Goal: Information Seeking & Learning: Learn about a topic

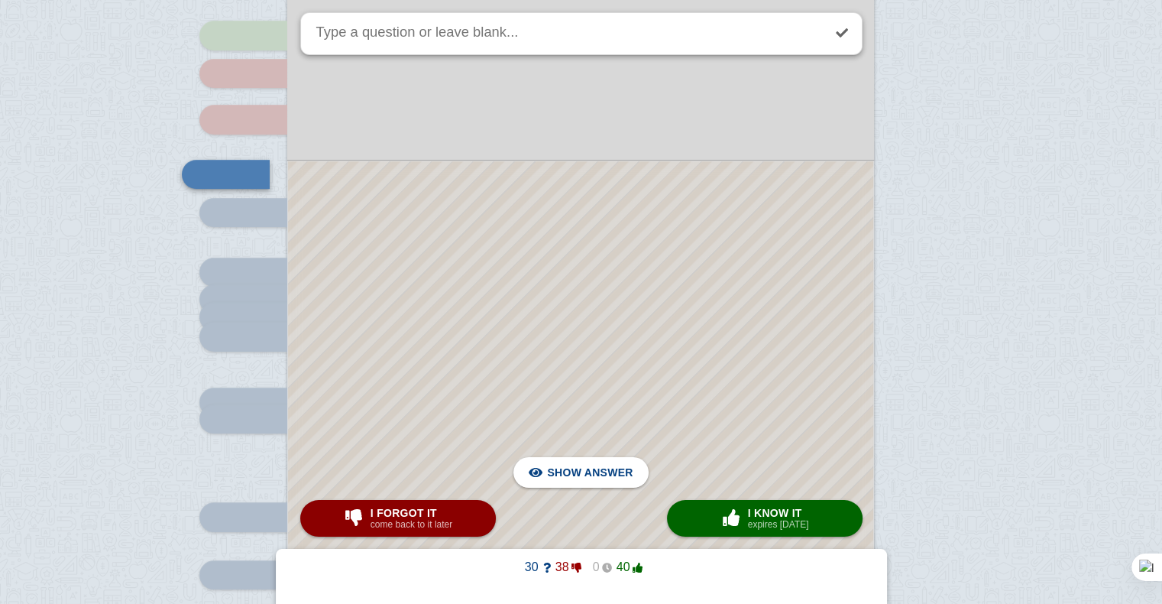
scroll to position [6683, 0]
click at [636, 318] on div at bounding box center [580, 406] width 585 height 491
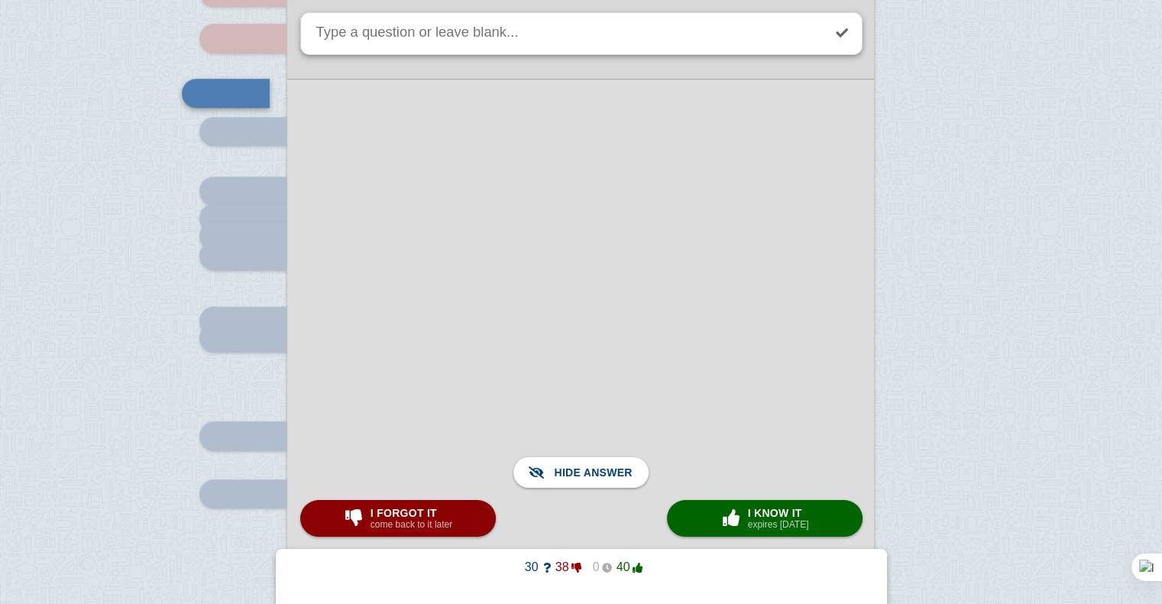
scroll to position [6765, 0]
click at [454, 506] on button "I forgot it come back to it later" at bounding box center [398, 518] width 196 height 37
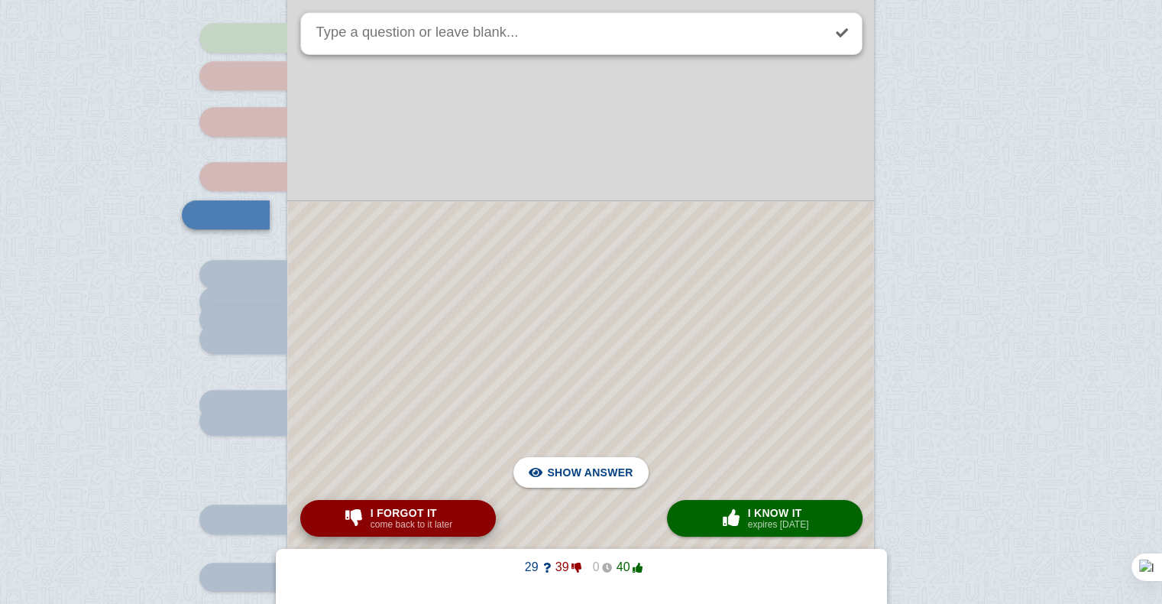
click at [454, 506] on button "I forgot it come back to it later" at bounding box center [398, 518] width 196 height 37
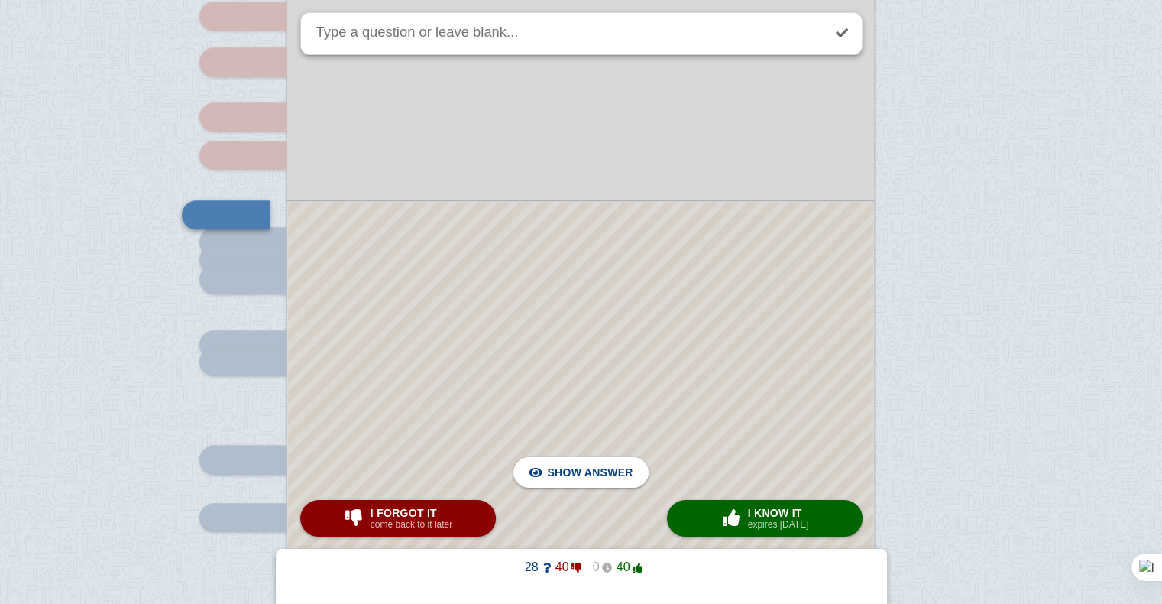
scroll to position [6773, 0]
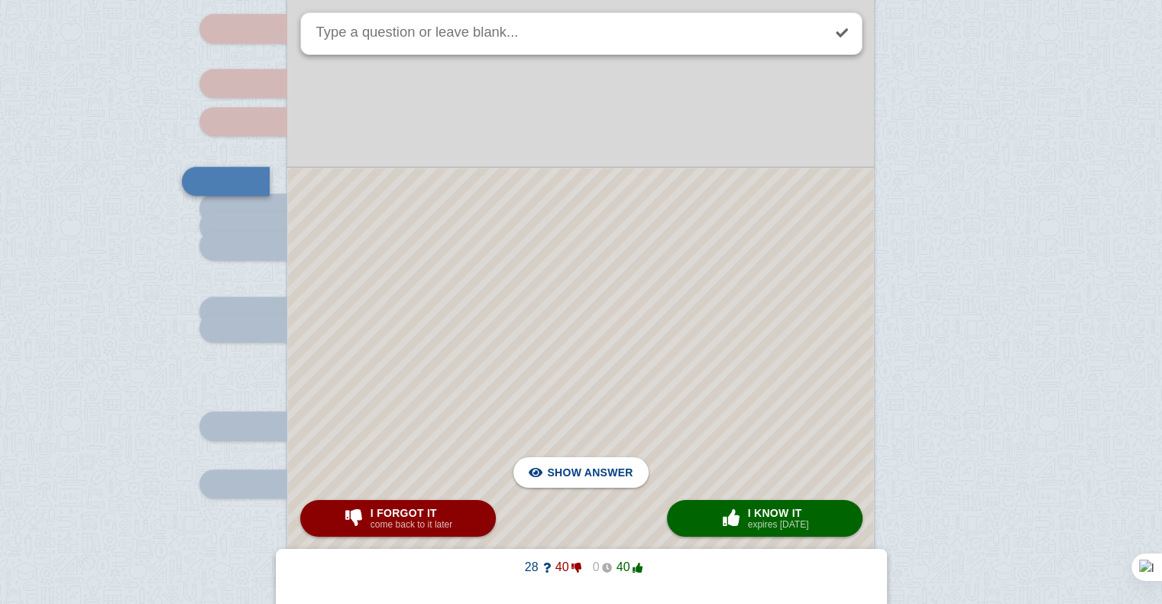
click at [558, 337] on div at bounding box center [580, 365] width 585 height 394
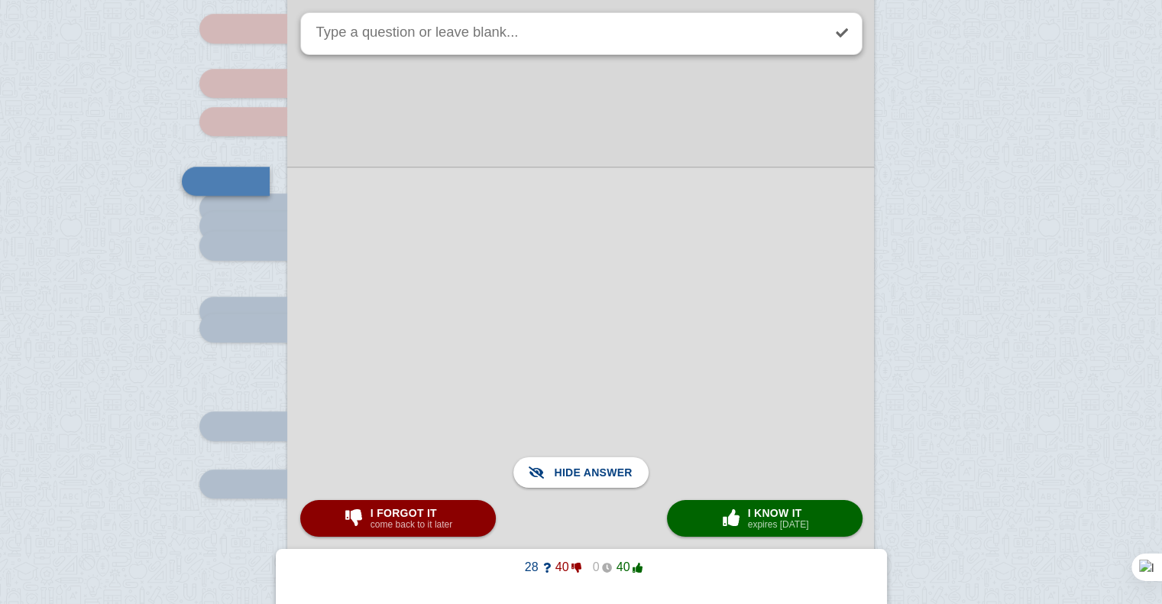
click at [558, 337] on div at bounding box center [580, 365] width 587 height 396
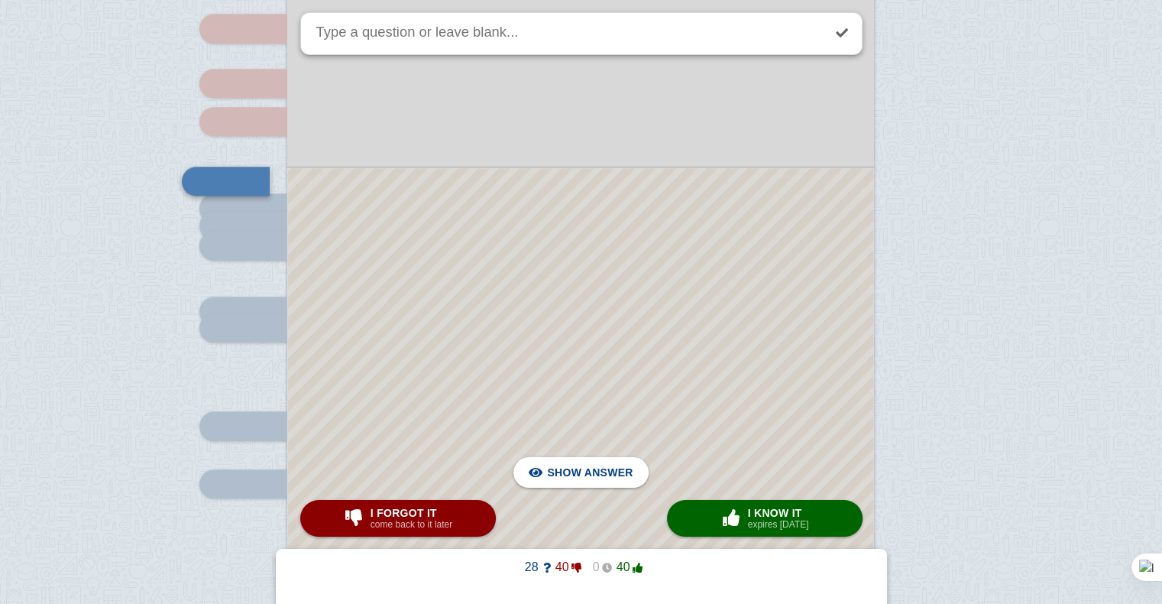
click at [692, 503] on button "× 0 I know it expires [DATE]" at bounding box center [765, 518] width 196 height 37
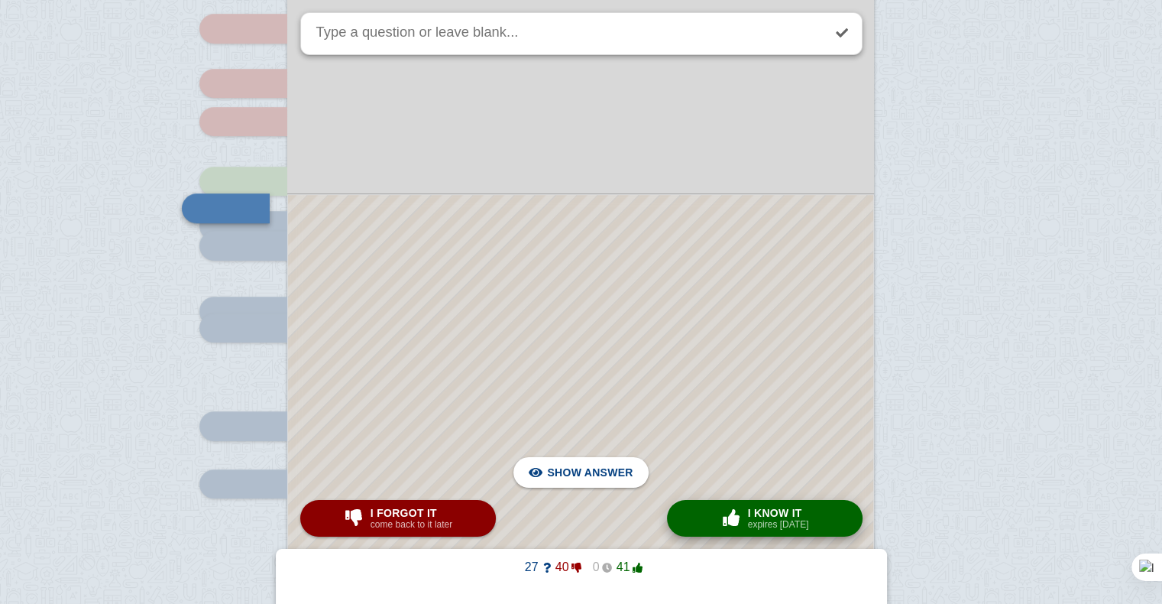
scroll to position [6767, 0]
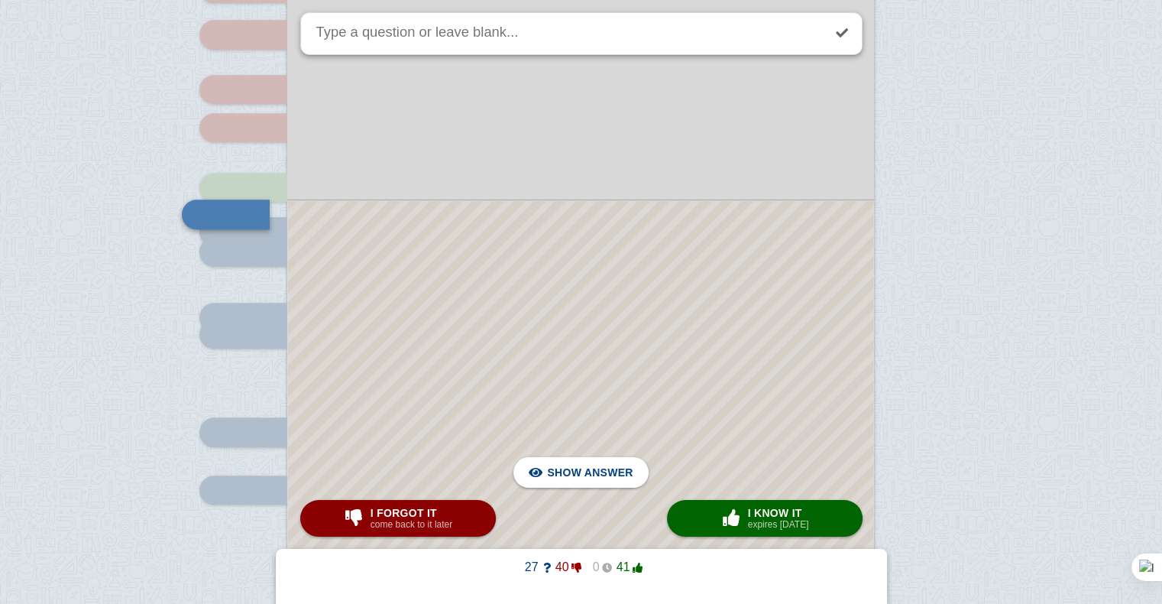
click at [719, 345] on div at bounding box center [580, 384] width 585 height 367
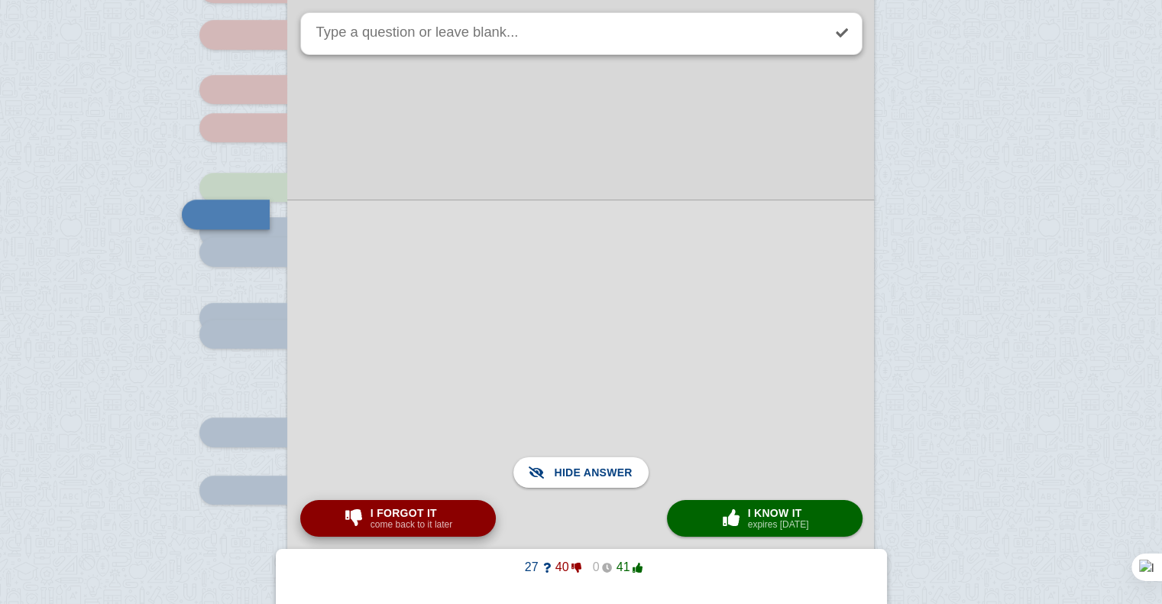
click at [470, 518] on button "I forgot it come back to it later" at bounding box center [398, 518] width 196 height 37
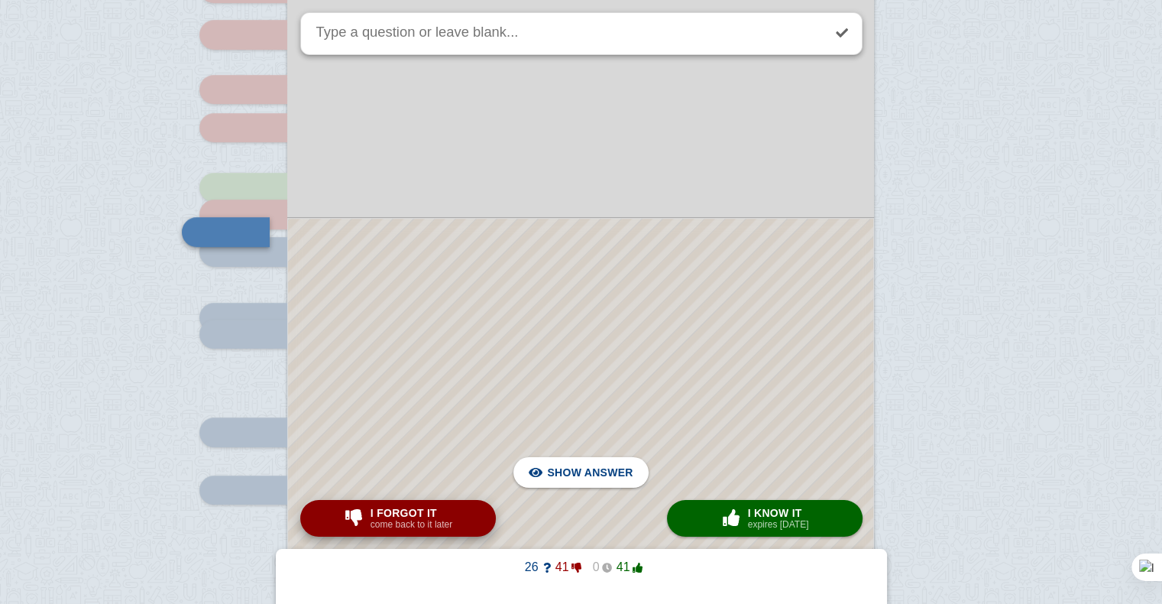
scroll to position [6785, 0]
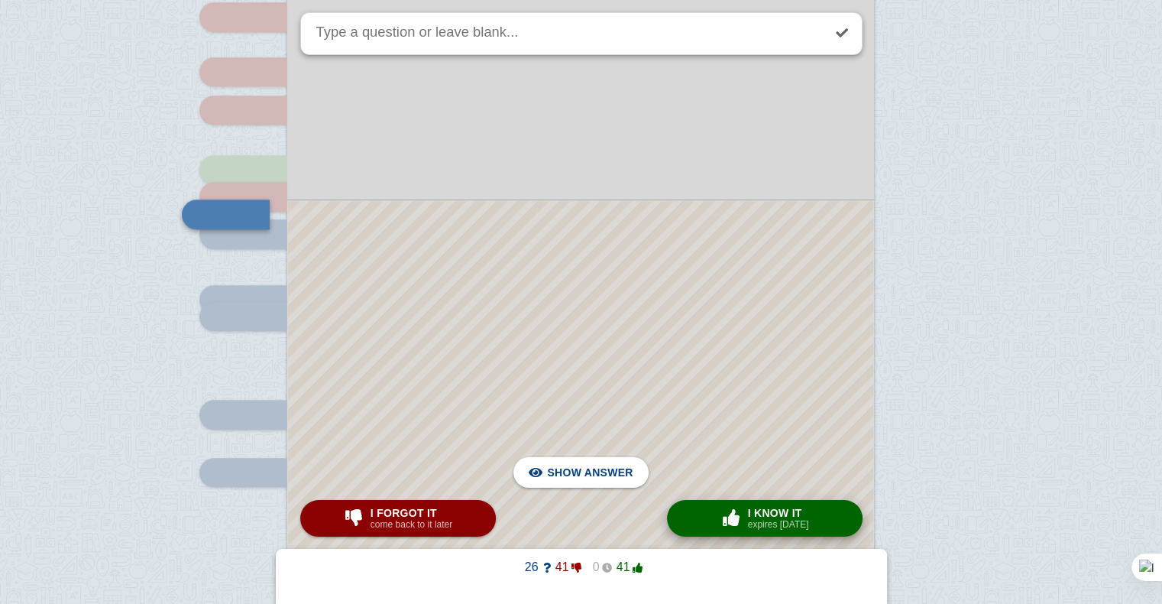
click at [743, 528] on span "button" at bounding box center [732, 518] width 28 height 20
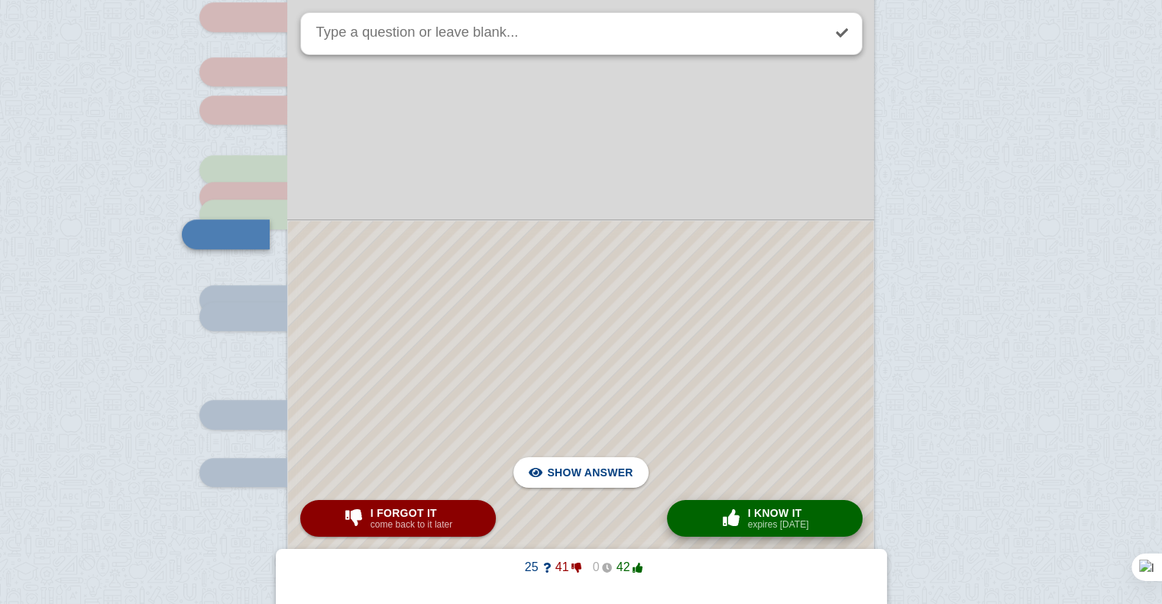
scroll to position [6804, 0]
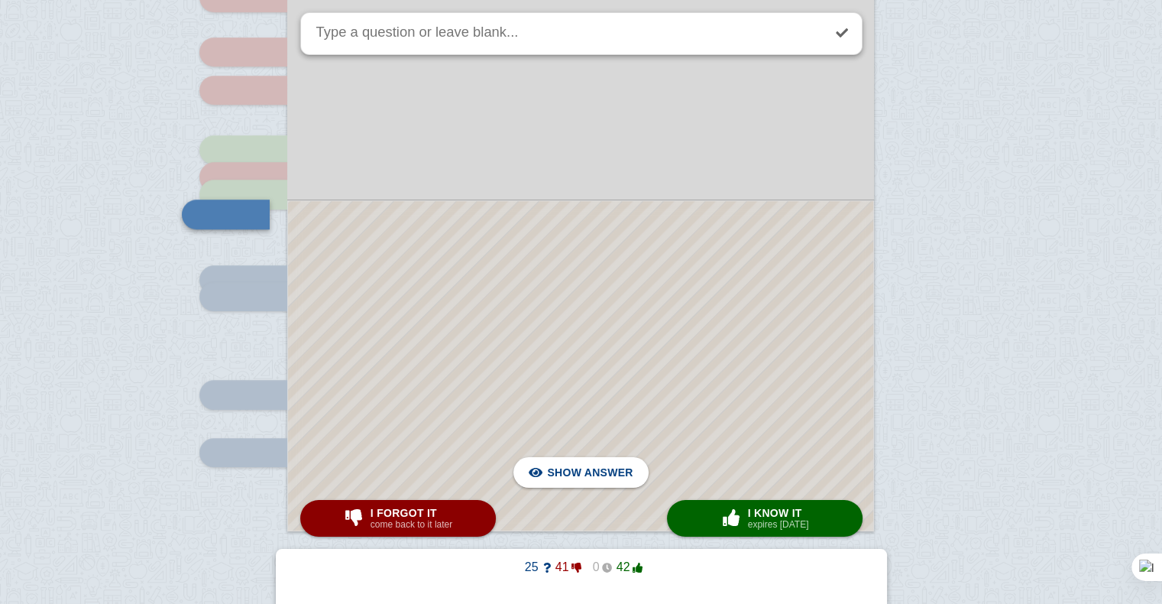
click at [690, 371] on div at bounding box center [580, 365] width 585 height 329
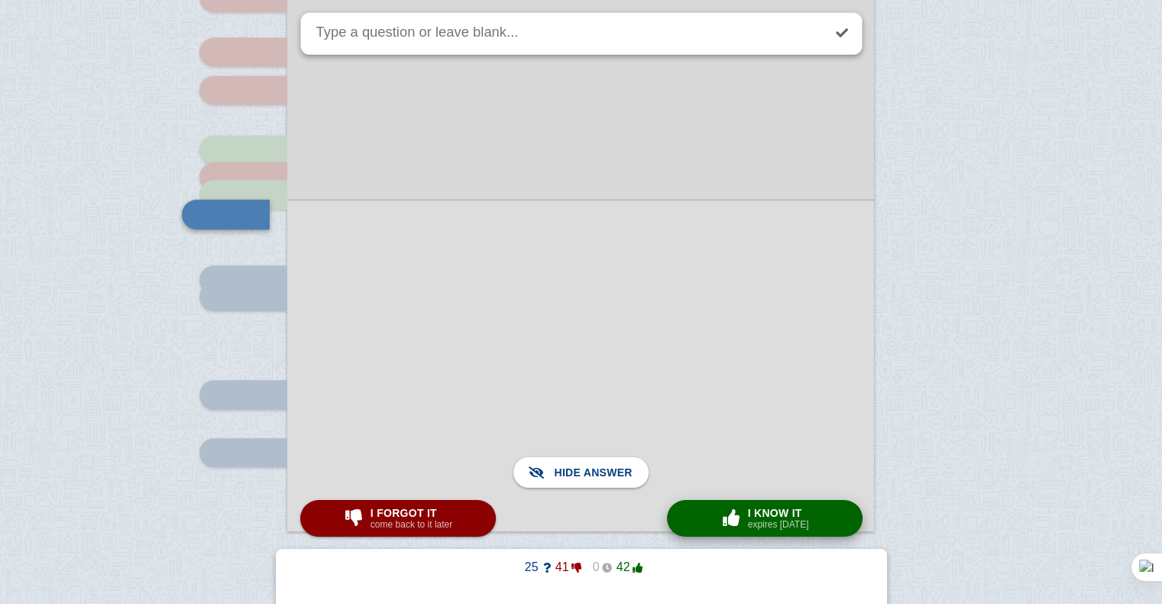
click at [775, 524] on small "expires [DATE]" at bounding box center [778, 524] width 61 height 11
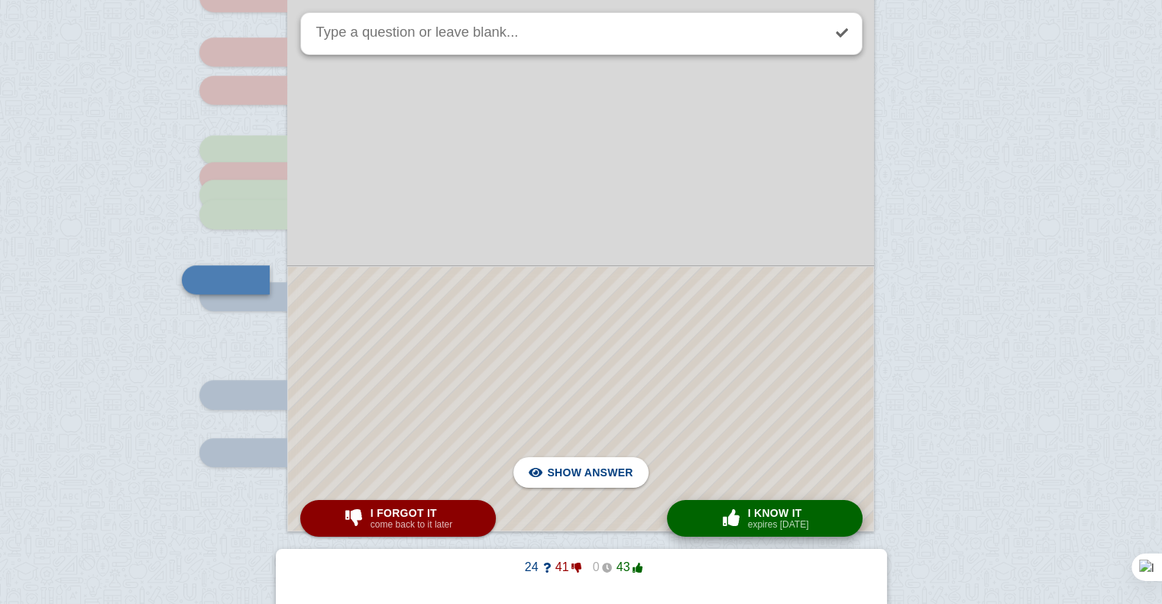
scroll to position [6869, 0]
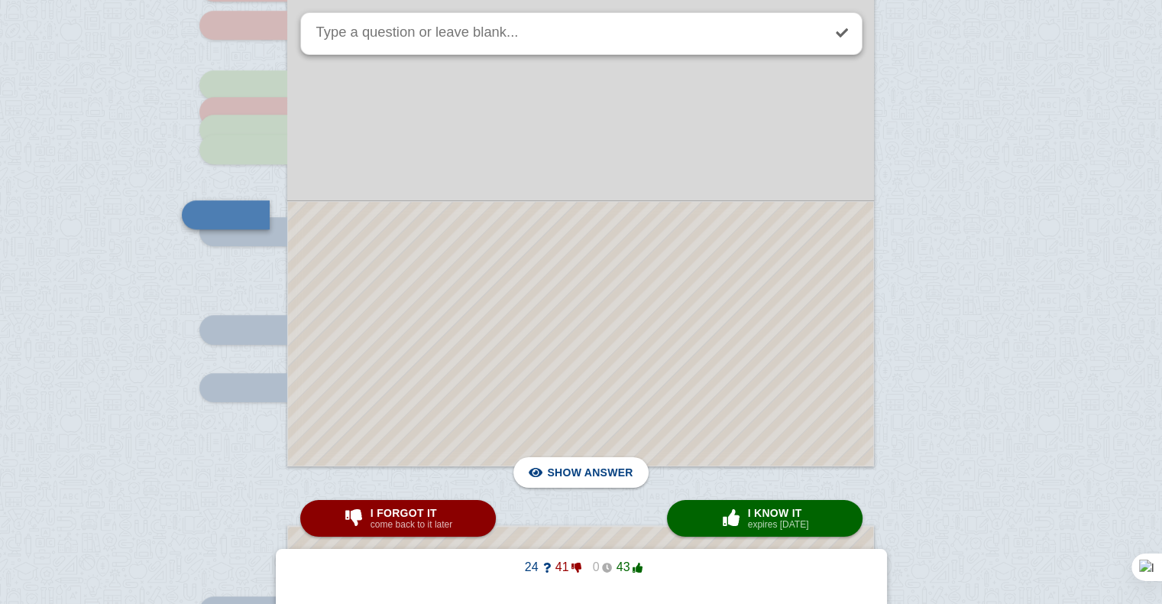
click at [752, 395] on div at bounding box center [580, 334] width 585 height 264
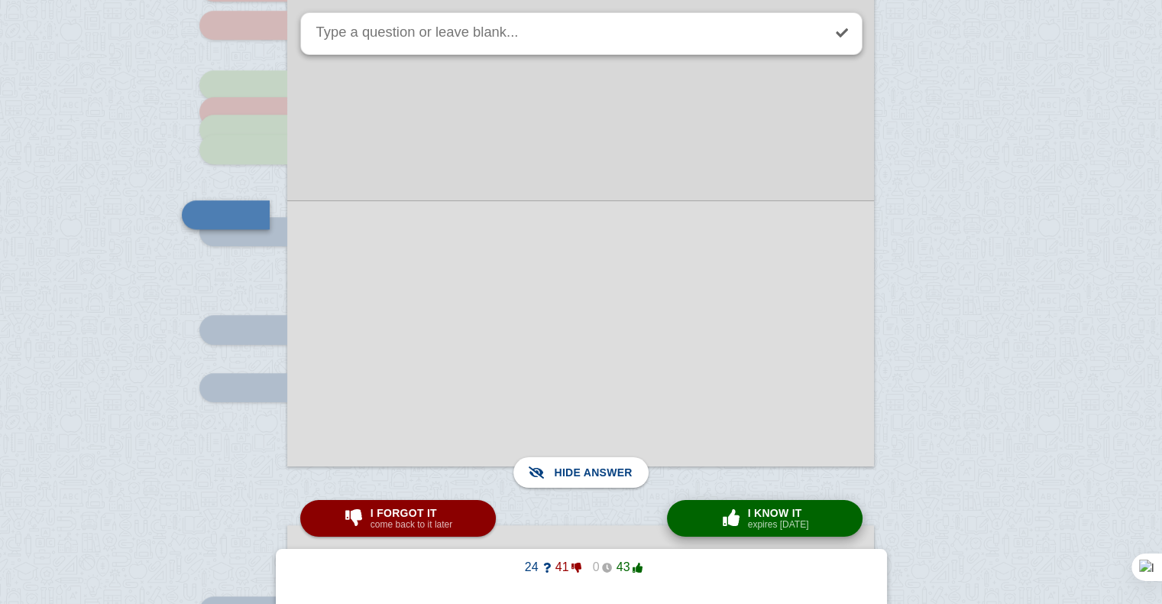
click at [734, 522] on span "button" at bounding box center [731, 517] width 24 height 17
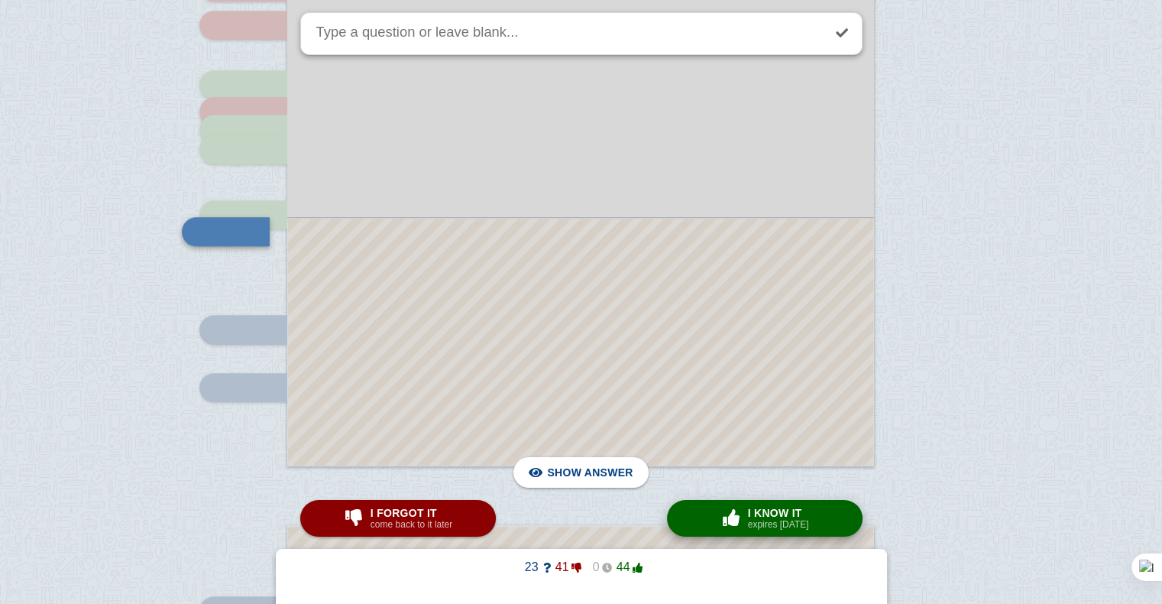
scroll to position [6886, 0]
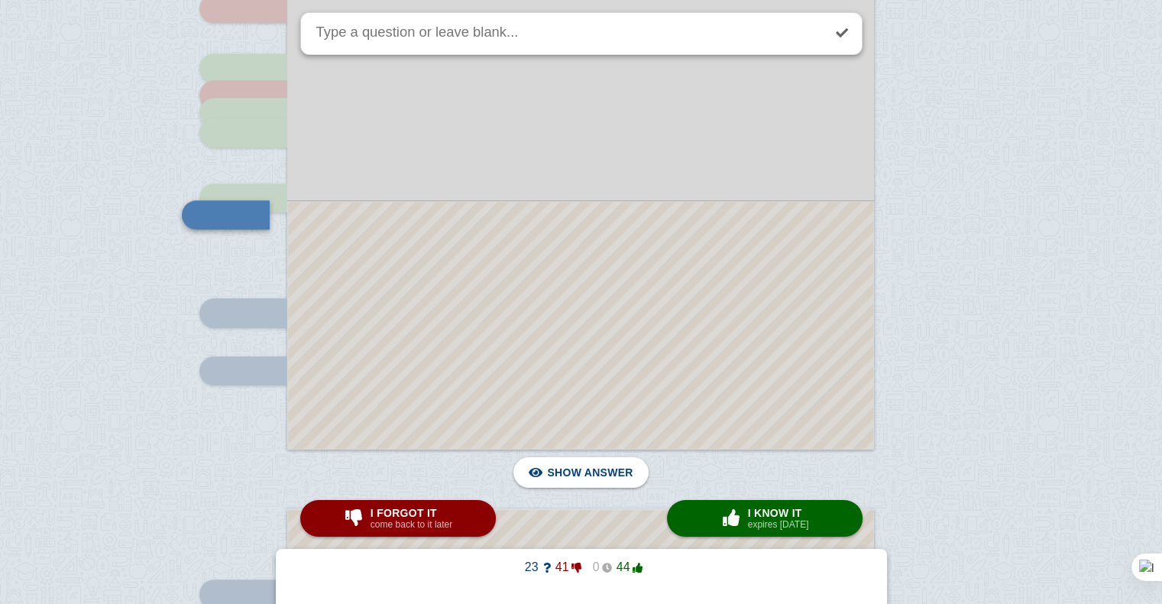
click at [649, 282] on div at bounding box center [580, 325] width 585 height 247
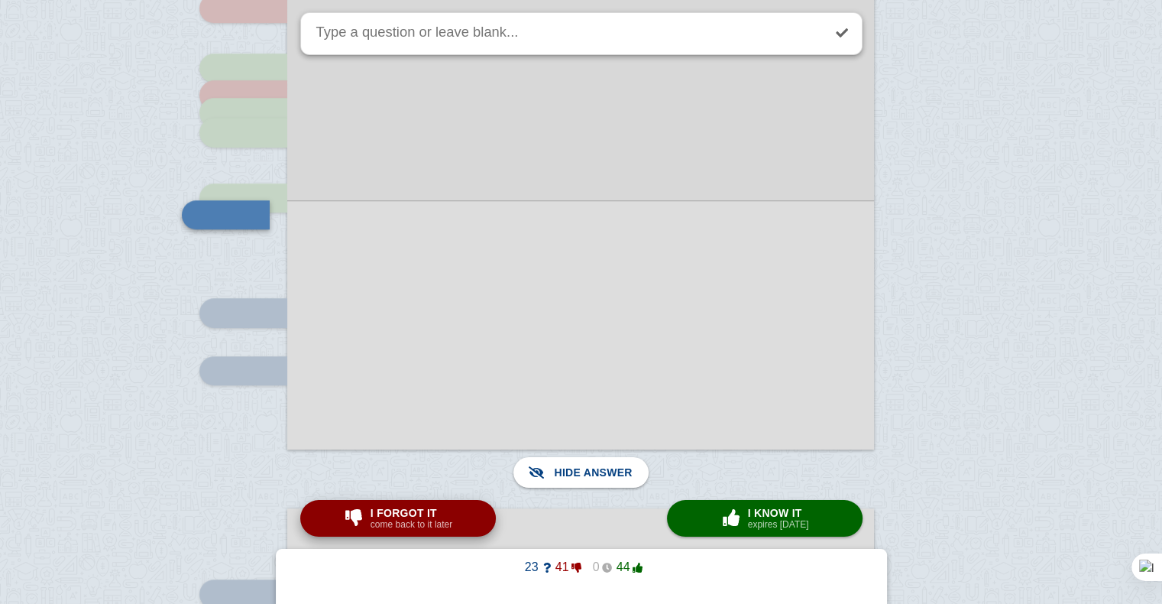
click at [431, 512] on span "I forgot it" at bounding box center [412, 513] width 82 height 12
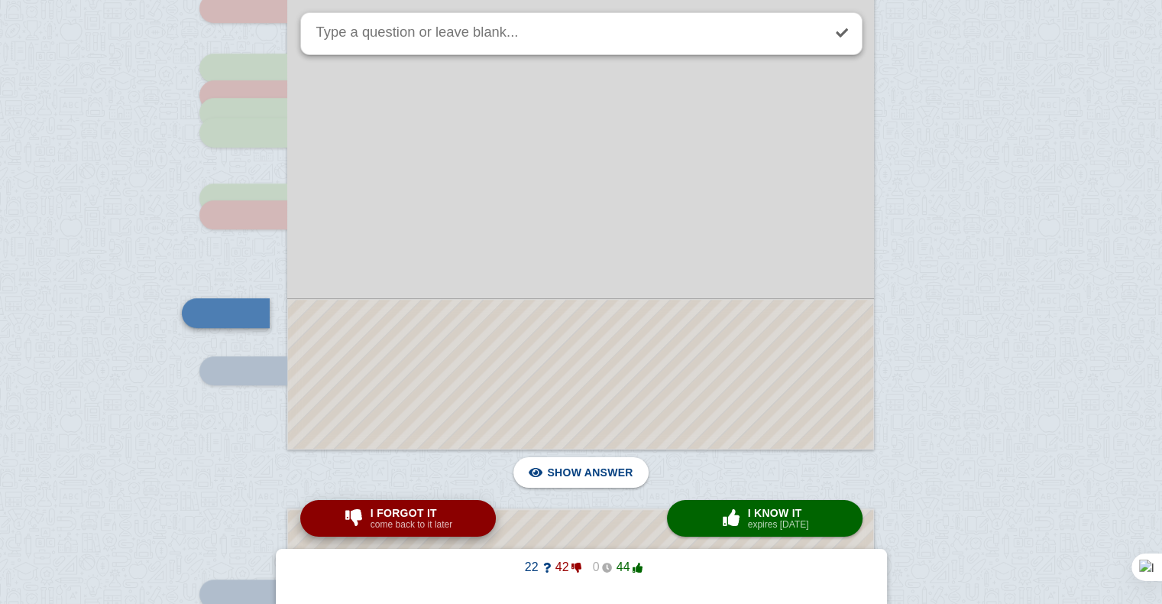
scroll to position [6985, 0]
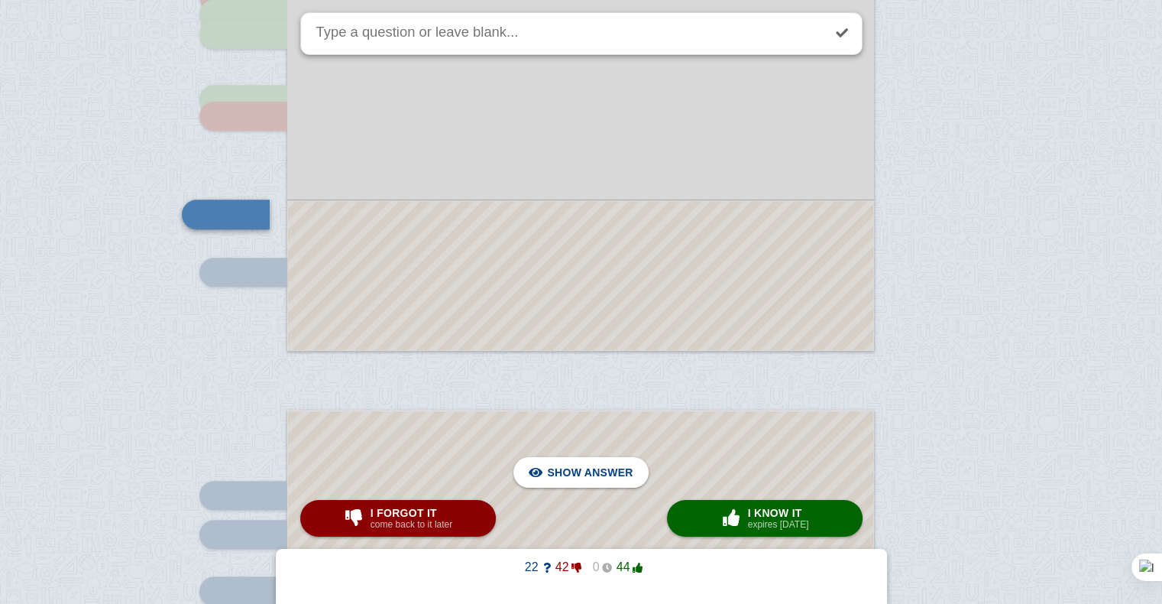
click at [589, 341] on div at bounding box center [580, 275] width 585 height 149
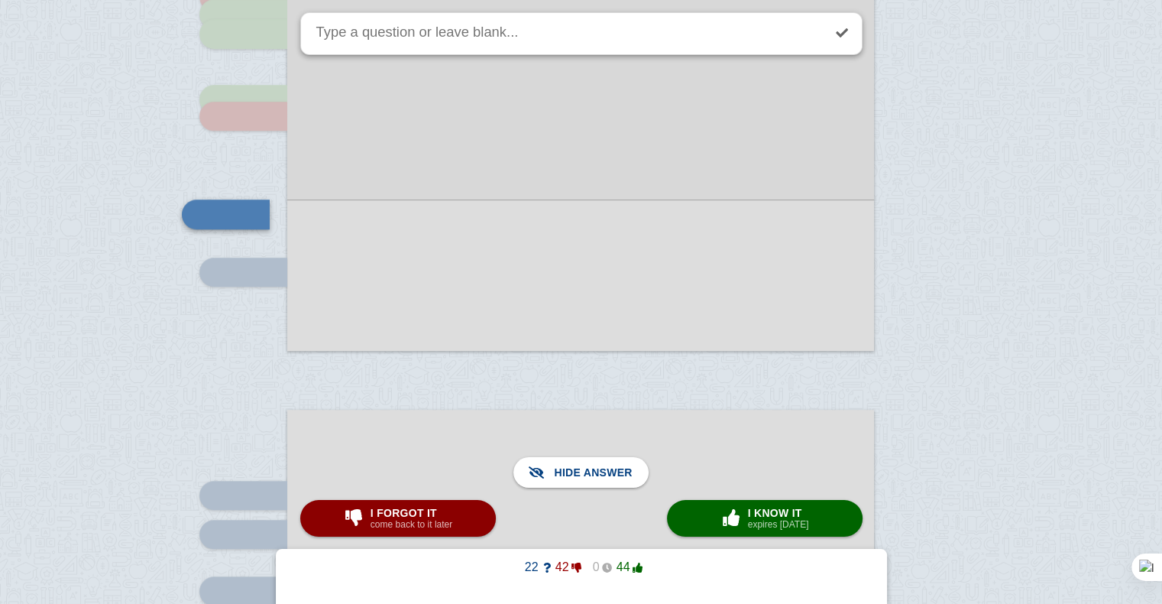
click at [589, 341] on div at bounding box center [580, 274] width 587 height 151
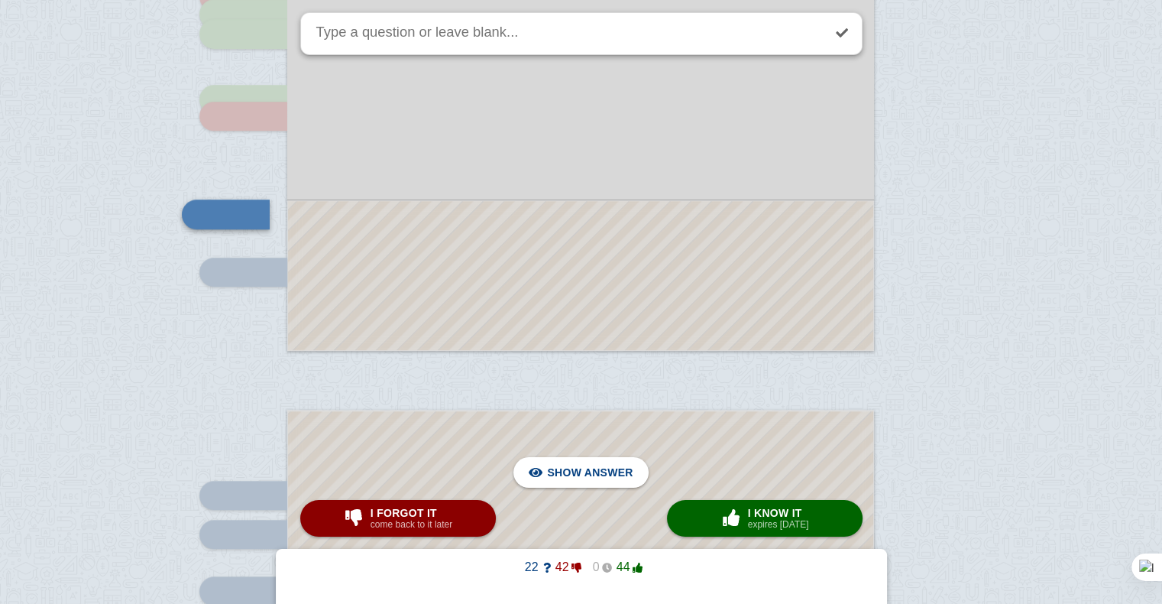
click at [589, 341] on div at bounding box center [580, 275] width 585 height 149
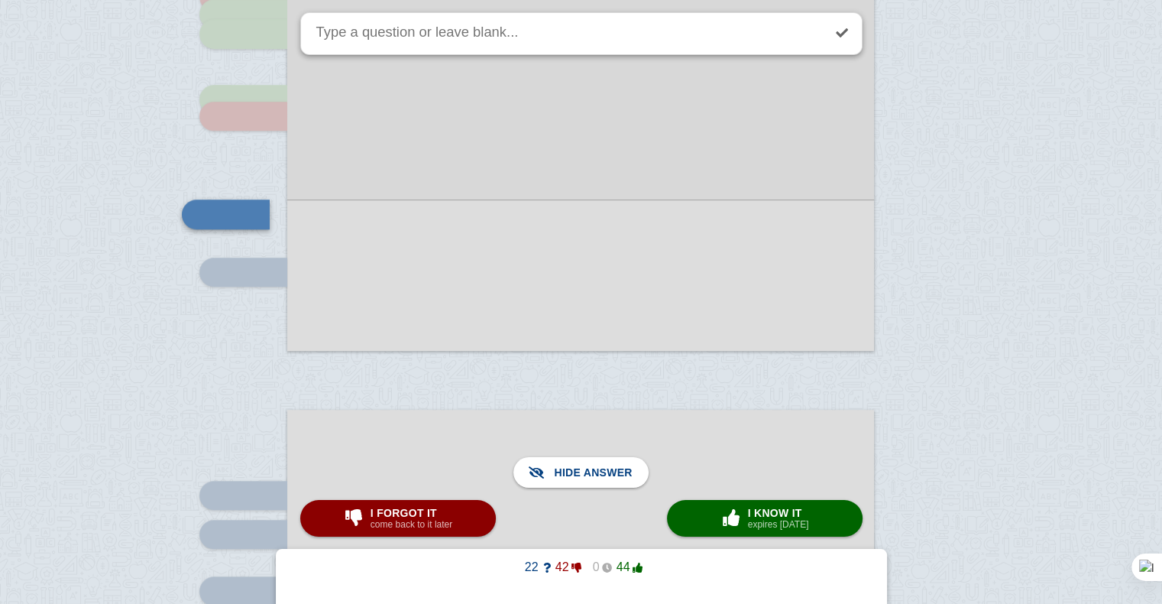
drag, startPoint x: 452, startPoint y: 499, endPoint x: 456, endPoint y: 511, distance: 12.8
click at [456, 511] on button "I forgot it come back to it later" at bounding box center [398, 518] width 196 height 37
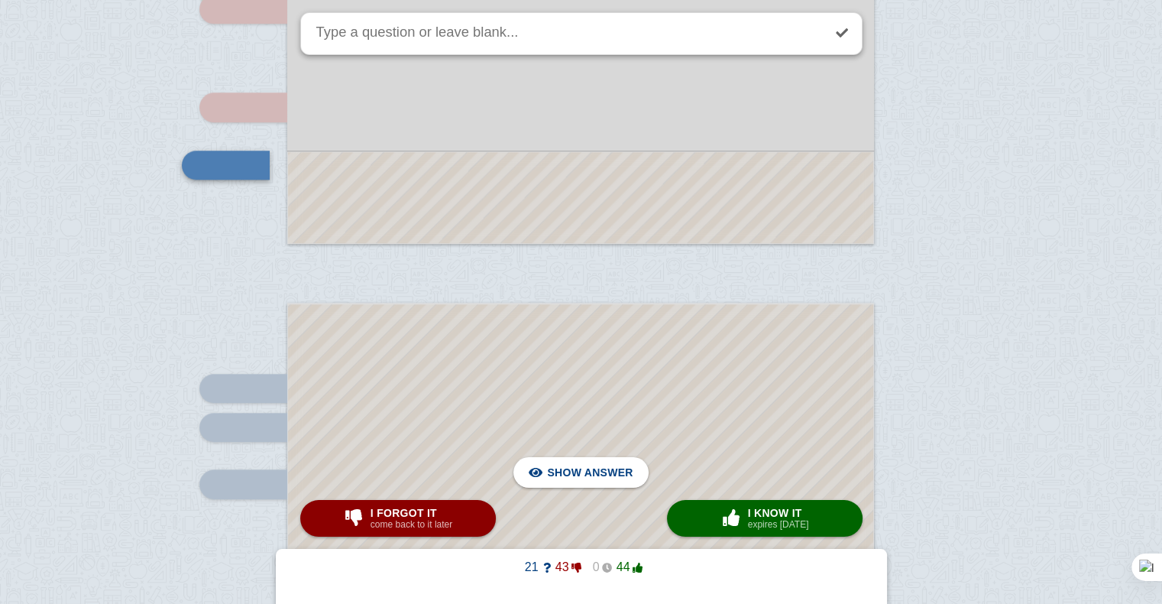
scroll to position [7123, 0]
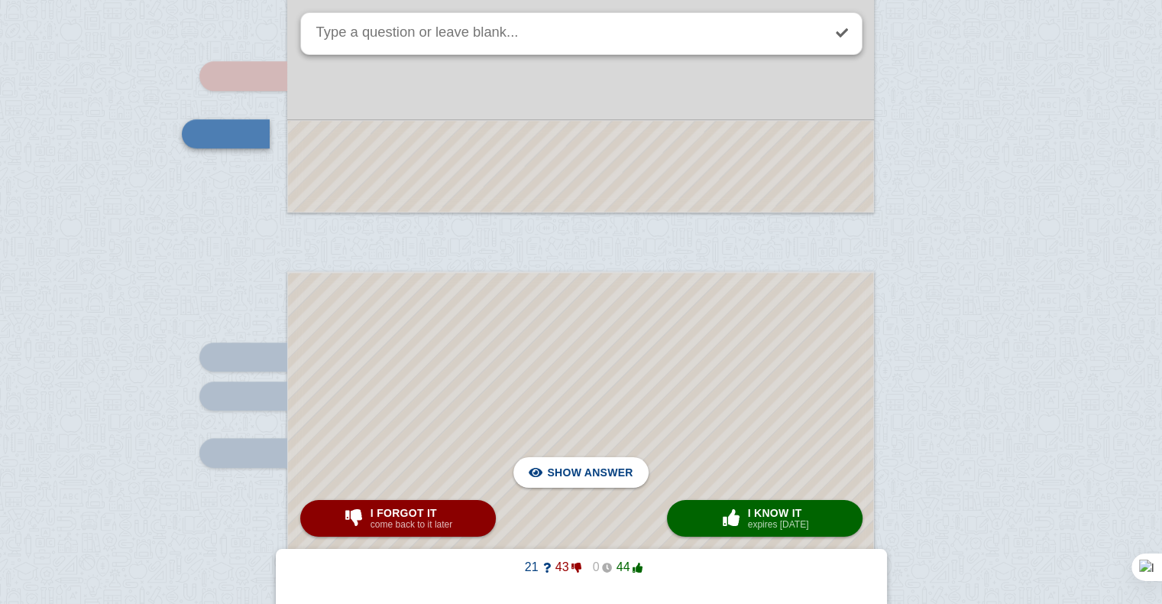
click at [569, 197] on div at bounding box center [580, 166] width 585 height 91
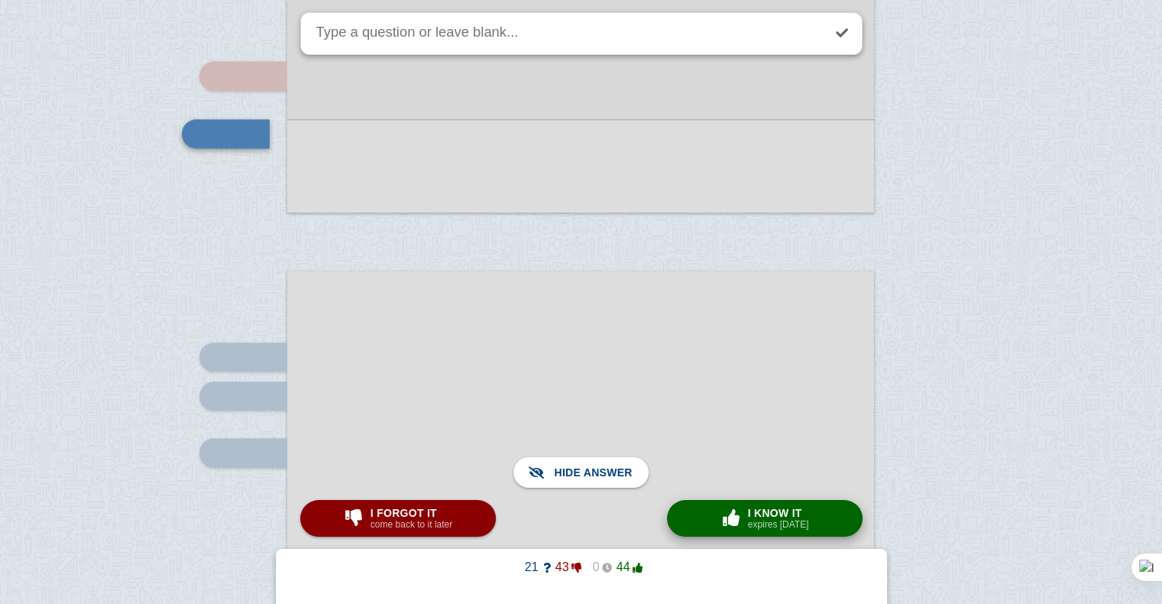
click at [737, 508] on span "button" at bounding box center [732, 518] width 28 height 20
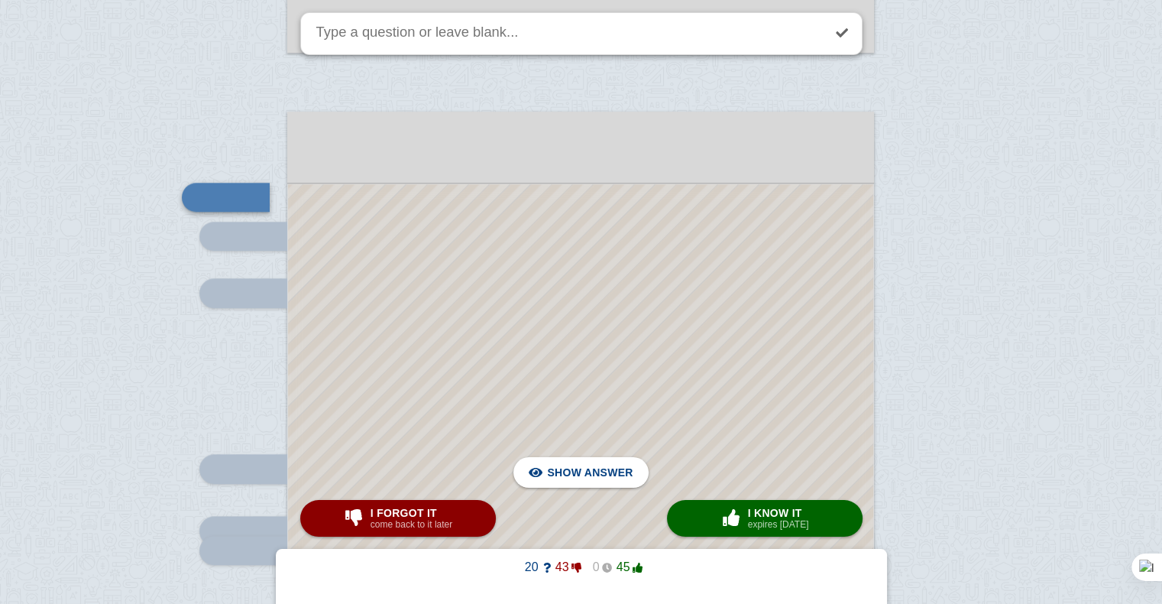
scroll to position [7281, 0]
click at [705, 300] on div at bounding box center [580, 564] width 585 height 757
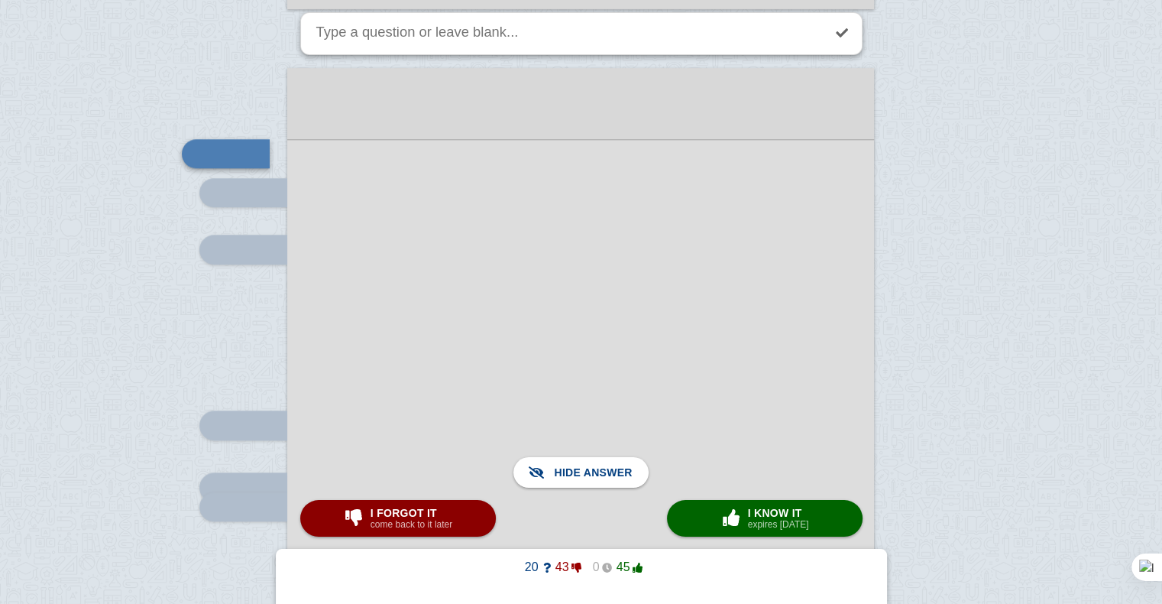
scroll to position [7328, 0]
click at [462, 521] on button "I forgot it come back to it later" at bounding box center [398, 518] width 196 height 37
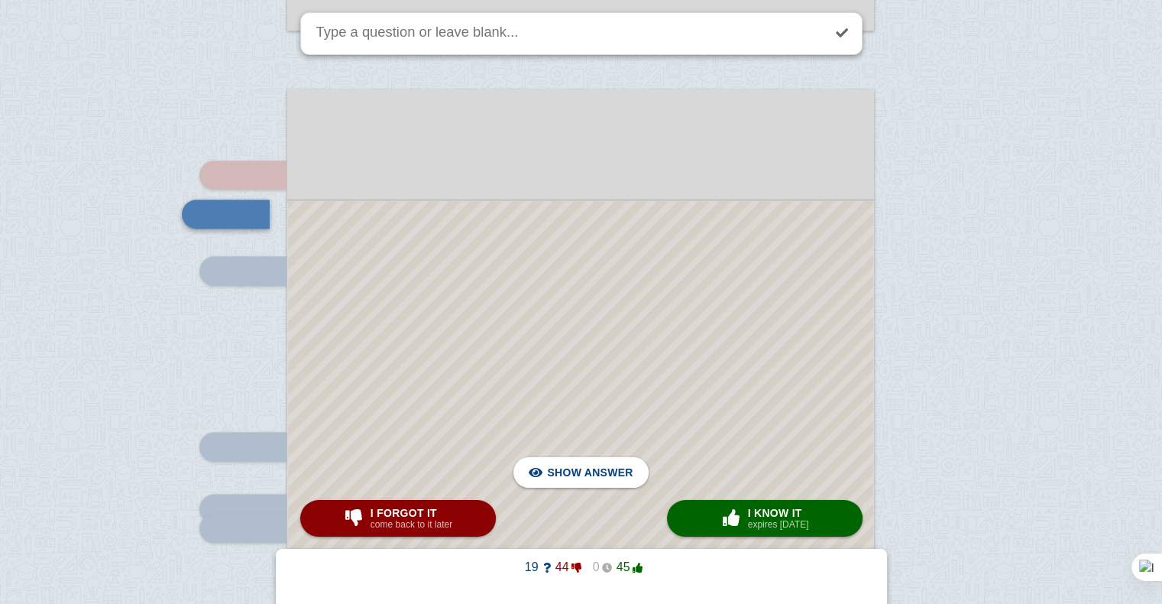
click at [598, 276] on div at bounding box center [580, 560] width 585 height 718
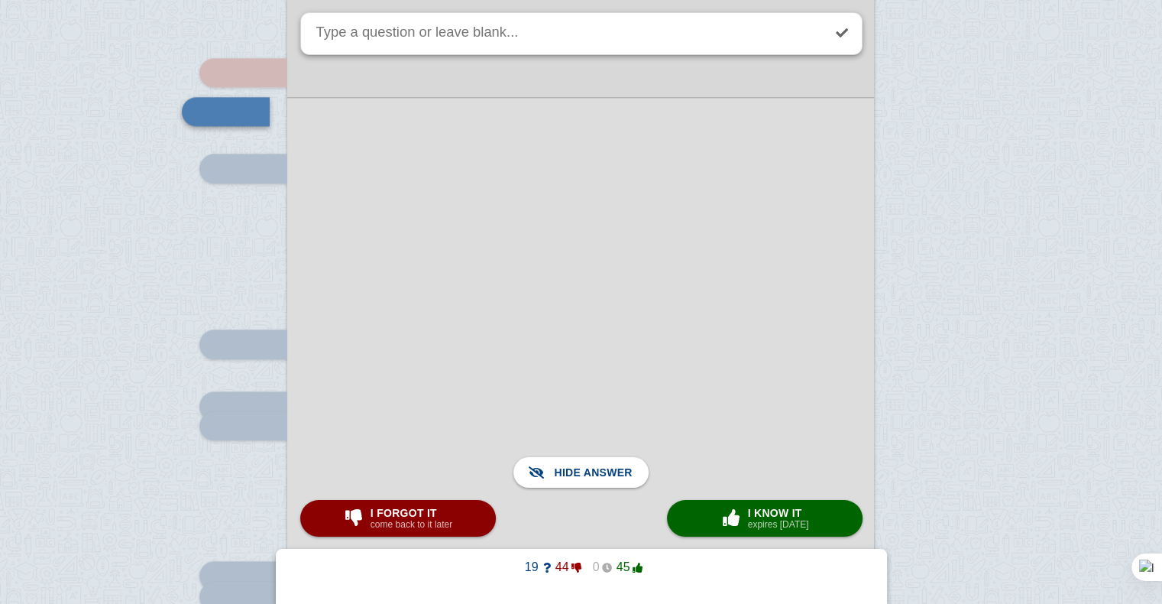
scroll to position [7407, 0]
click at [458, 538] on div at bounding box center [580, 457] width 587 height 720
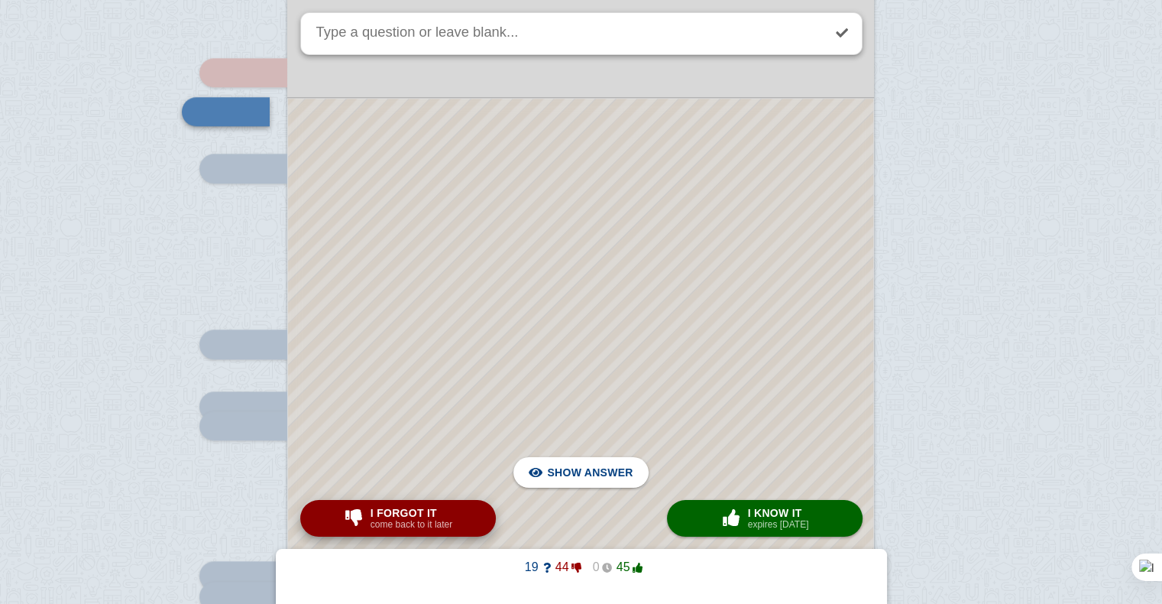
click at [466, 533] on button "I forgot it come back to it later" at bounding box center [398, 518] width 196 height 37
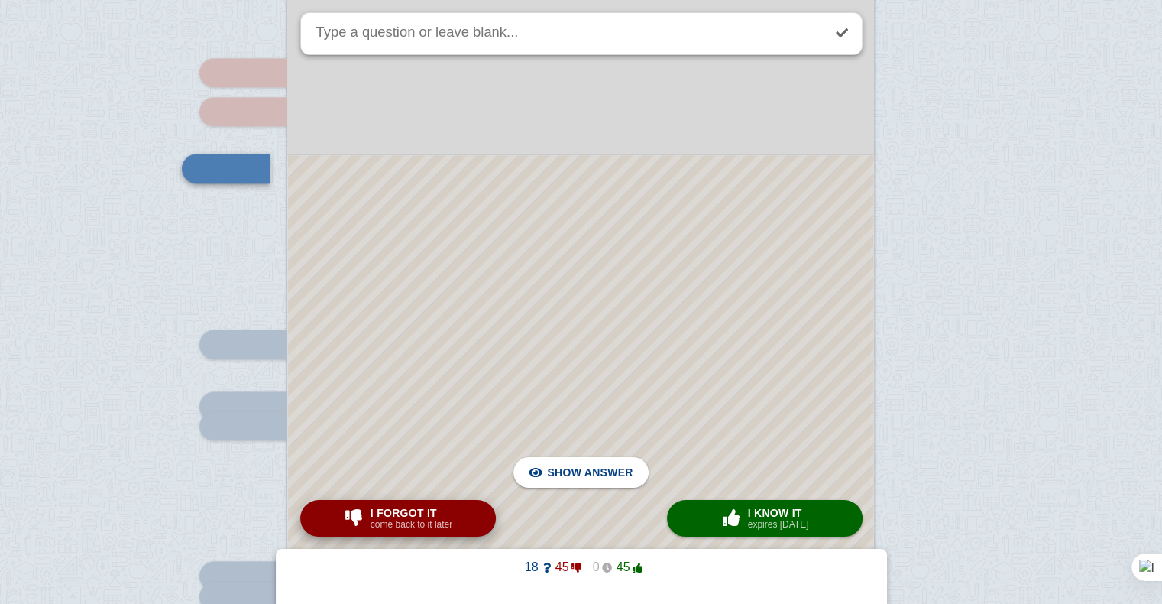
scroll to position [7362, 0]
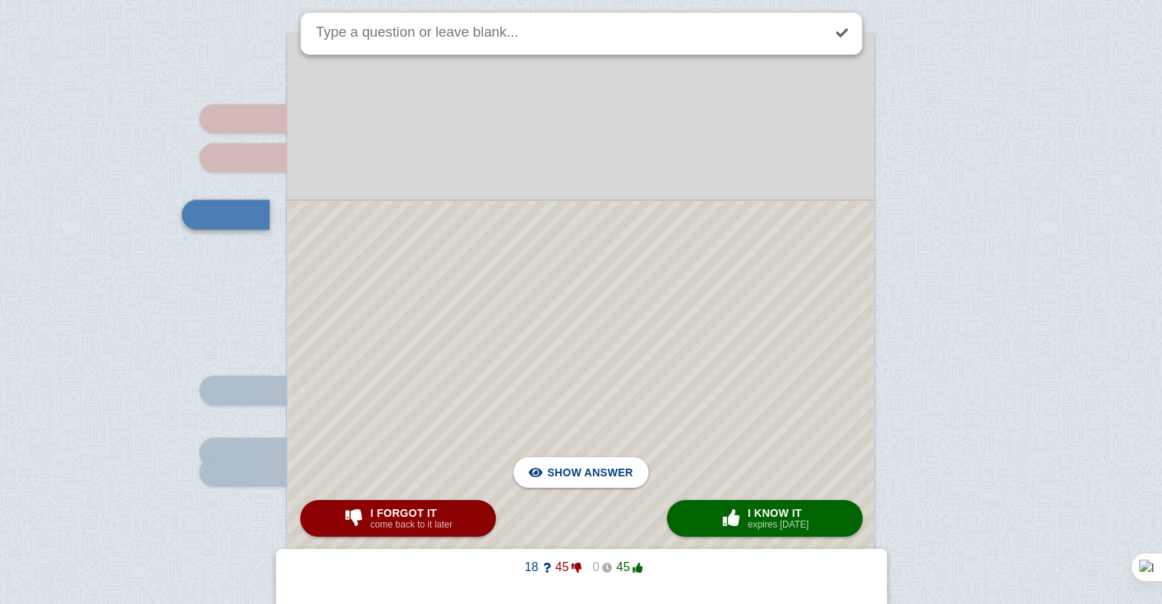
click at [487, 325] on div at bounding box center [580, 531] width 585 height 661
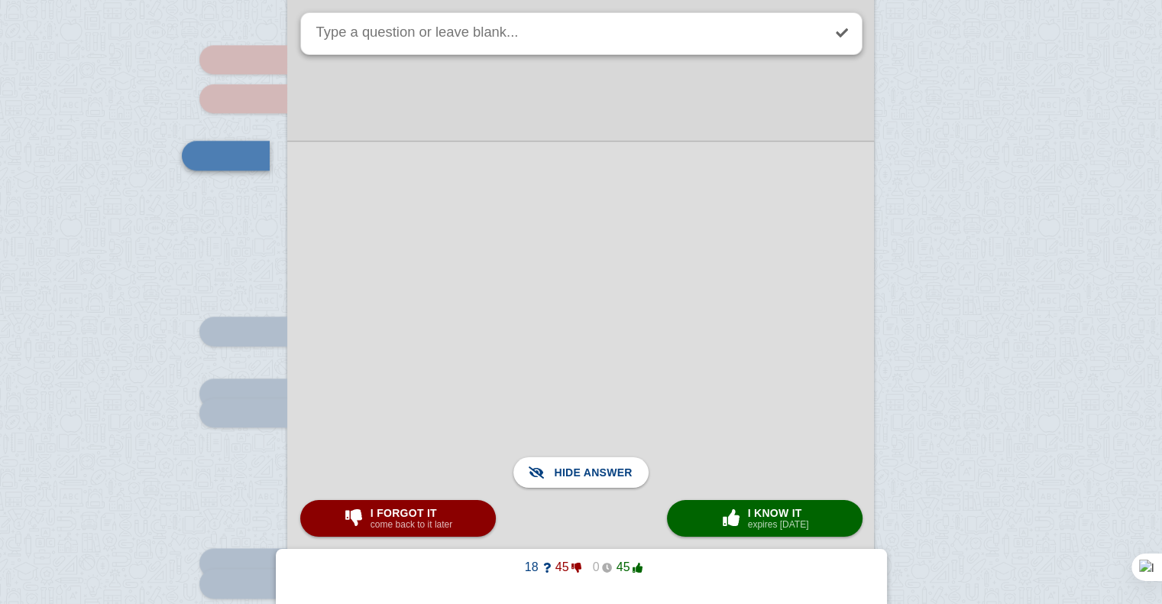
scroll to position [7421, 0]
click at [475, 527] on button "I forgot it come back to it later" at bounding box center [398, 518] width 196 height 37
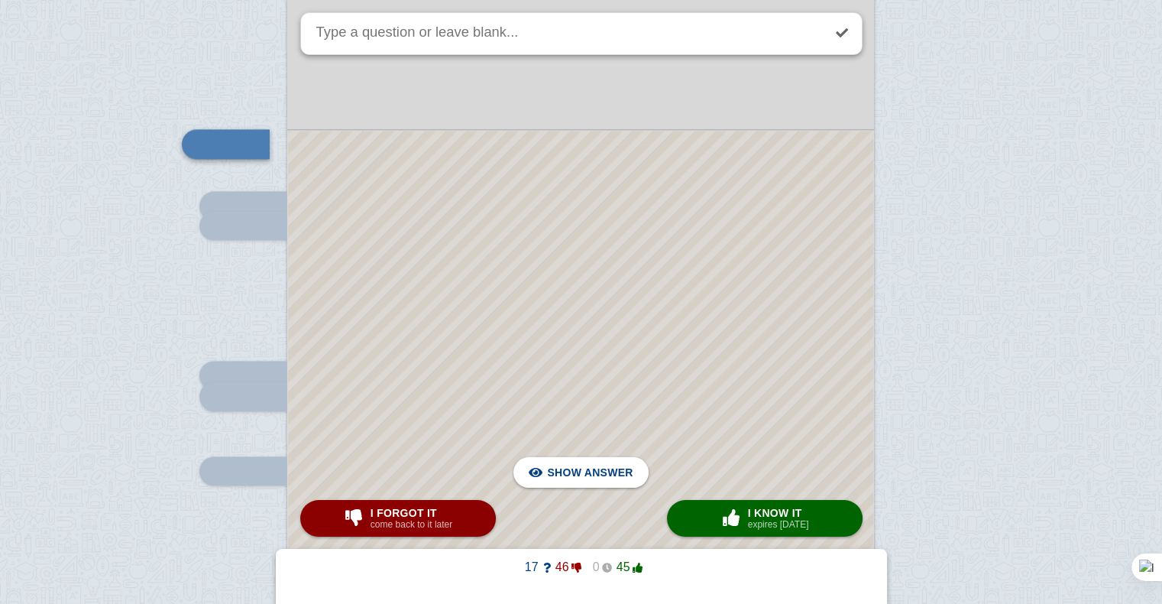
scroll to position [7607, 0]
click at [506, 378] on div at bounding box center [580, 373] width 585 height 485
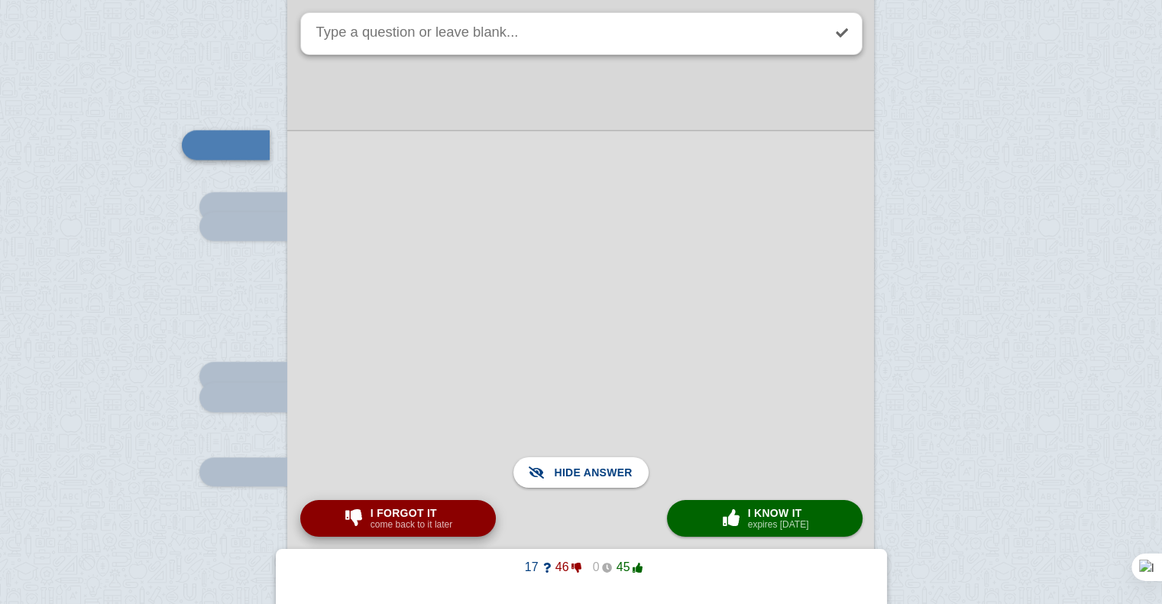
click at [402, 529] on small "come back to it later" at bounding box center [412, 524] width 82 height 11
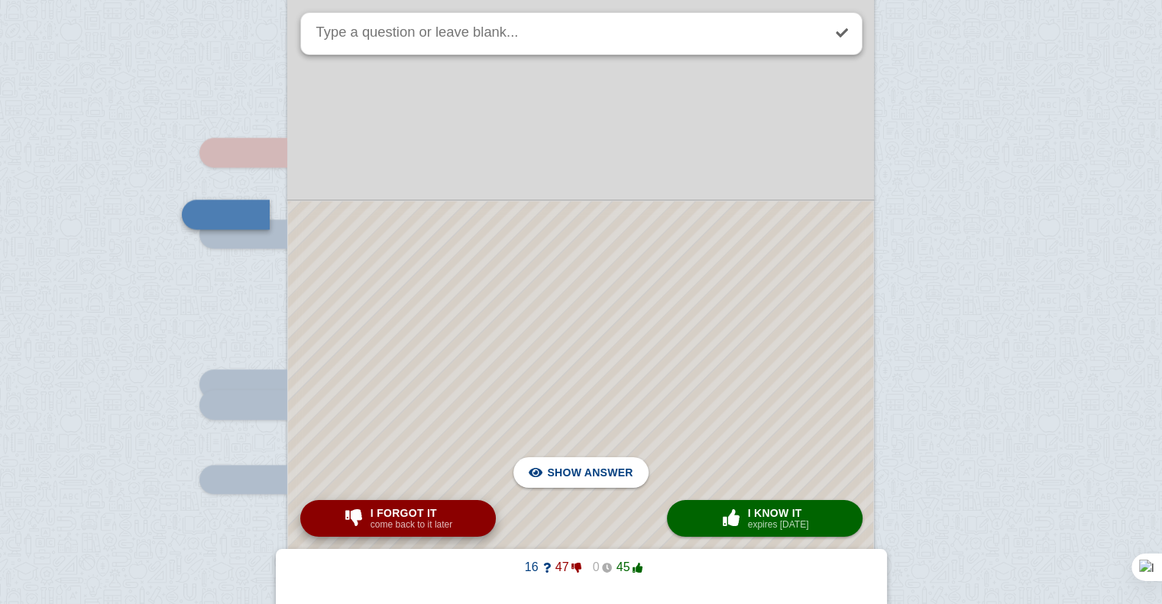
click at [402, 529] on small "come back to it later" at bounding box center [412, 524] width 82 height 11
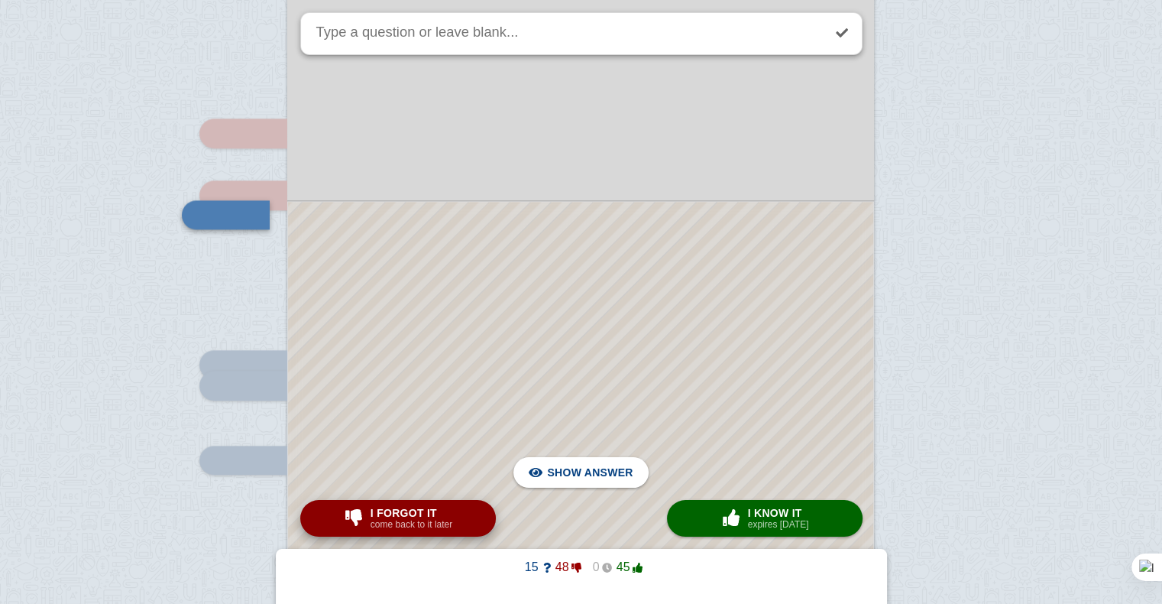
click at [402, 529] on small "come back to it later" at bounding box center [412, 524] width 82 height 11
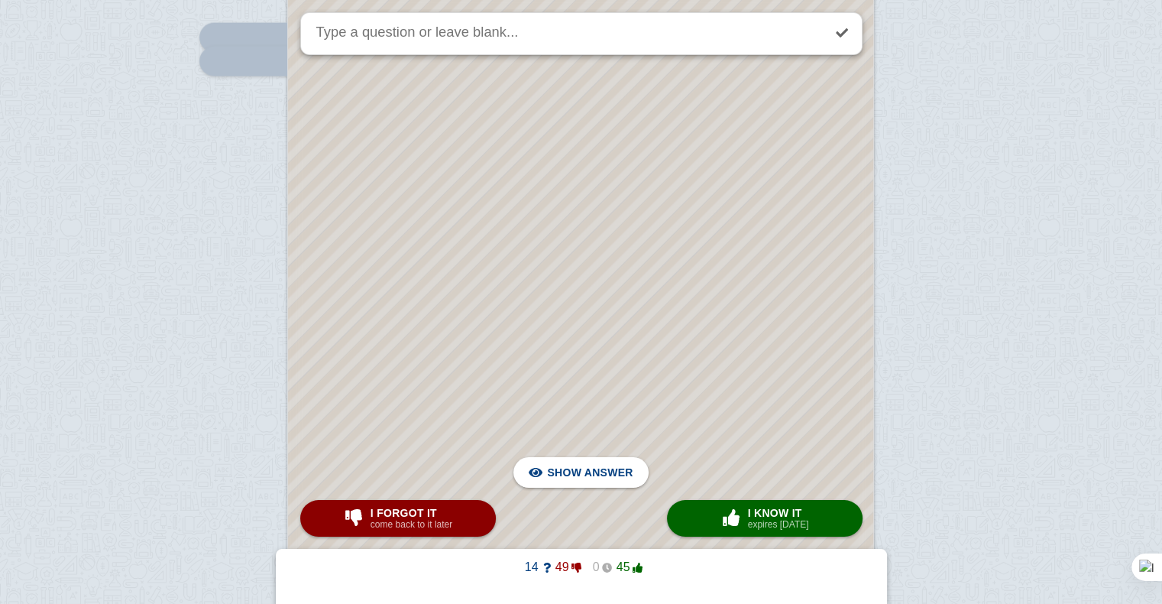
scroll to position [9143, 0]
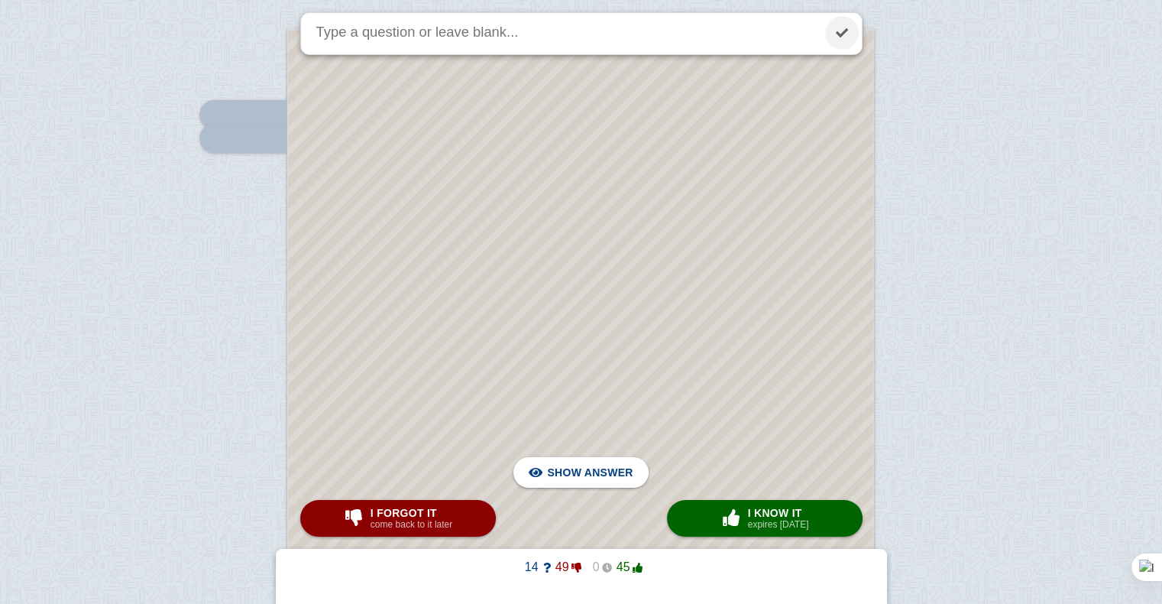
click at [841, 28] on link at bounding box center [842, 33] width 34 height 34
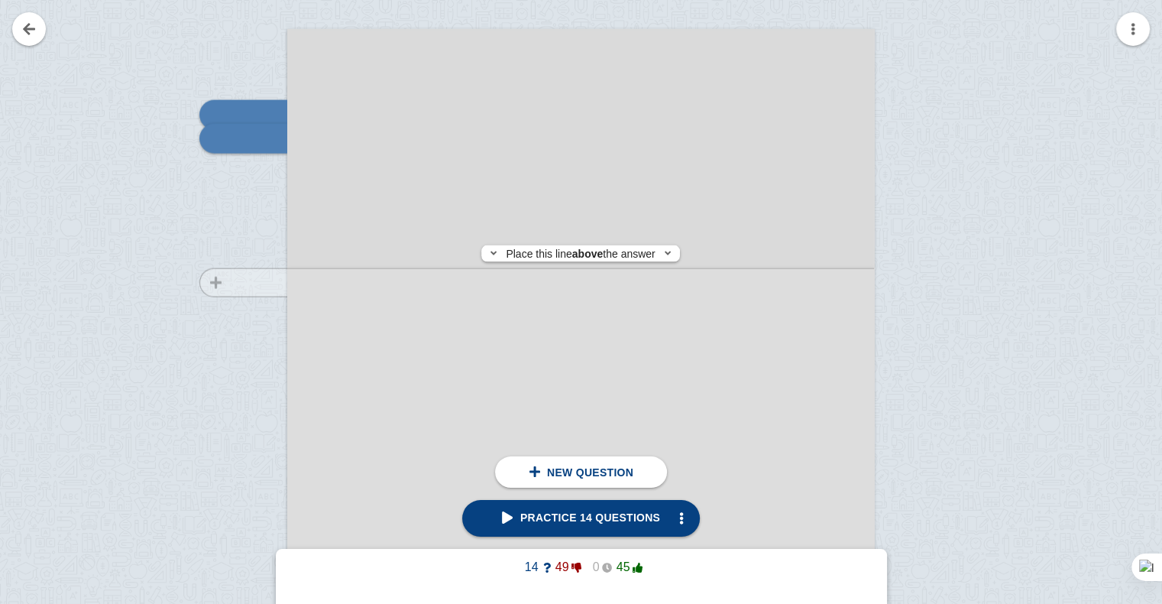
click at [230, 283] on div at bounding box center [236, 459] width 102 height 830
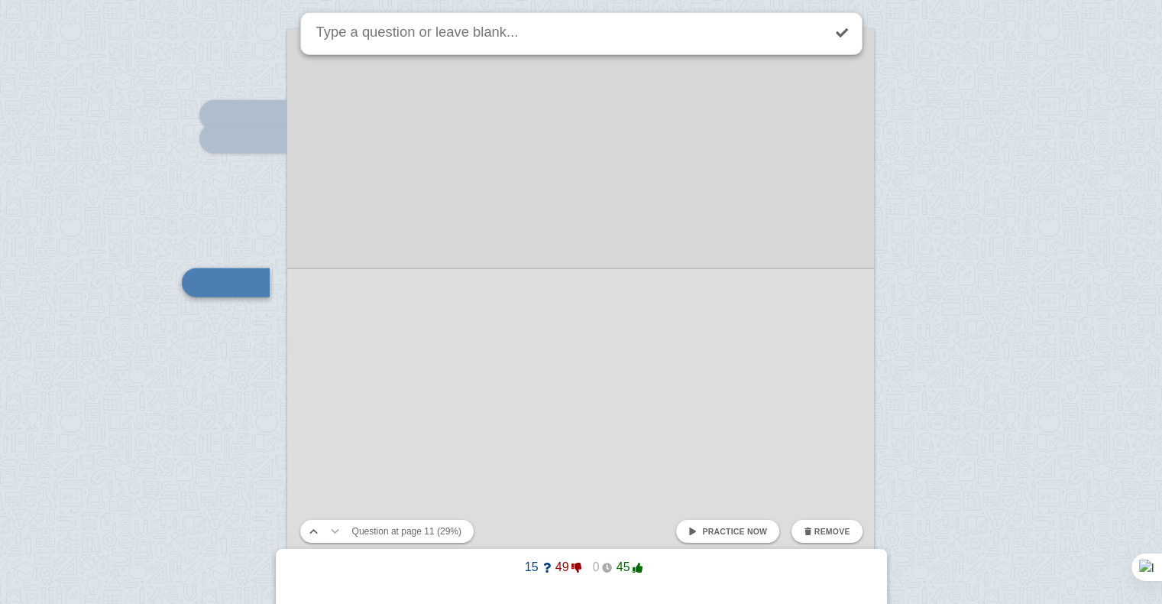
scroll to position [9211, 0]
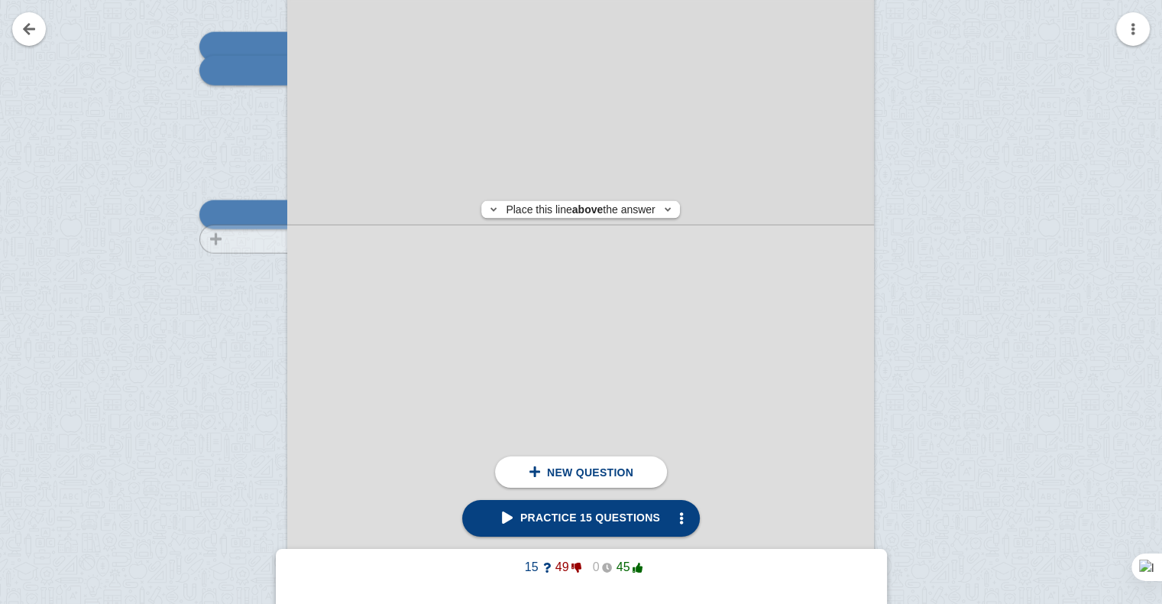
click at [253, 238] on div at bounding box center [236, 391] width 102 height 830
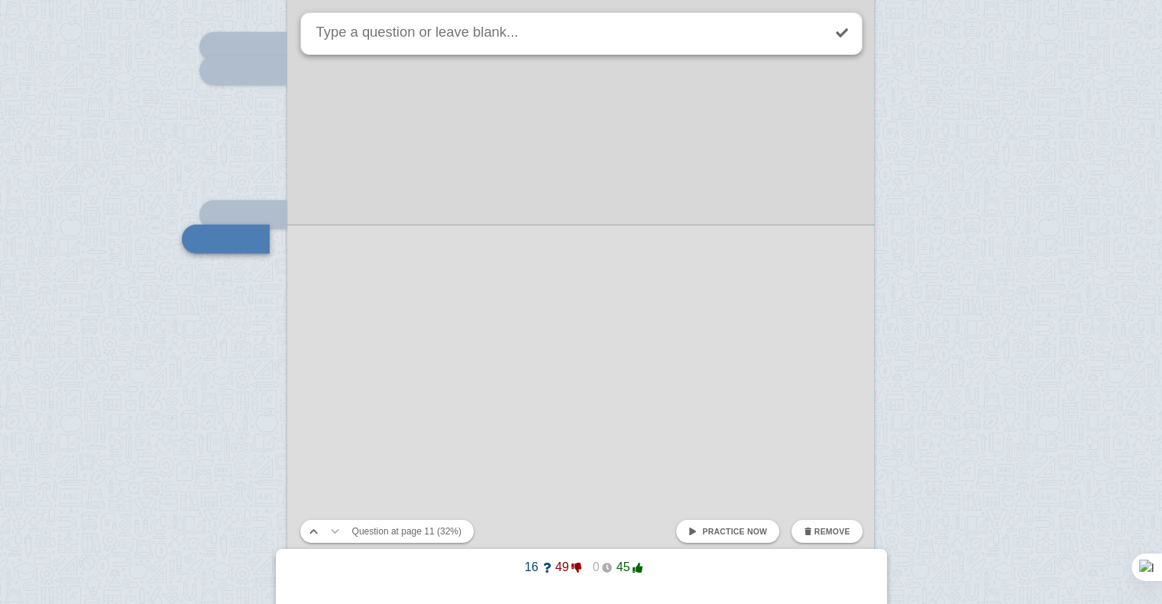
scroll to position [9236, 0]
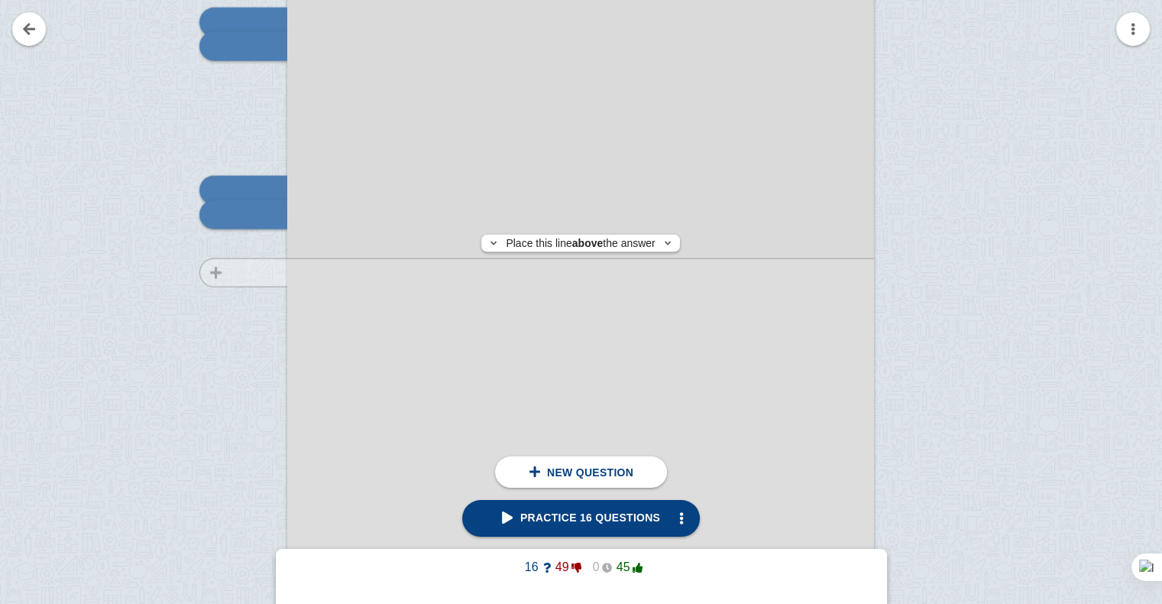
click at [260, 272] on div at bounding box center [236, 366] width 102 height 830
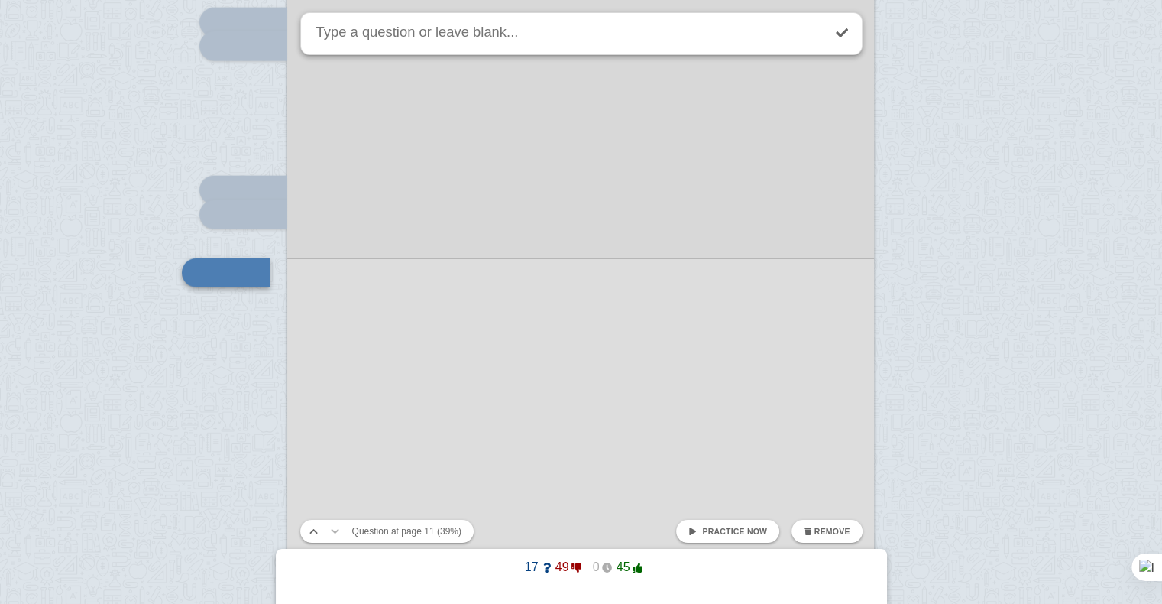
scroll to position [9294, 0]
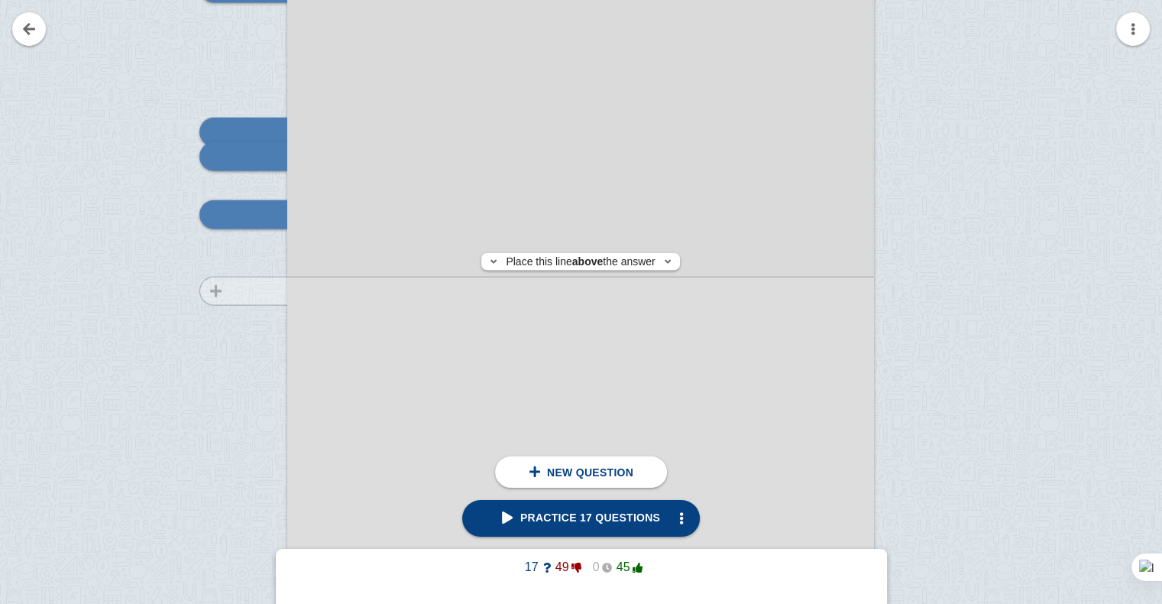
click at [263, 290] on div at bounding box center [236, 308] width 102 height 830
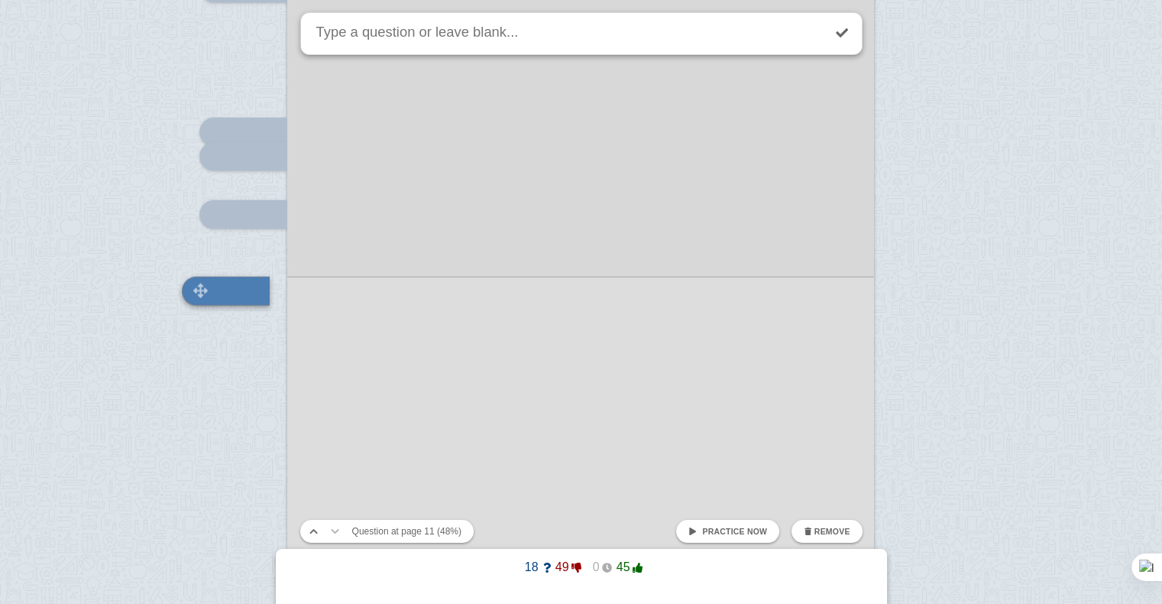
scroll to position [9370, 0]
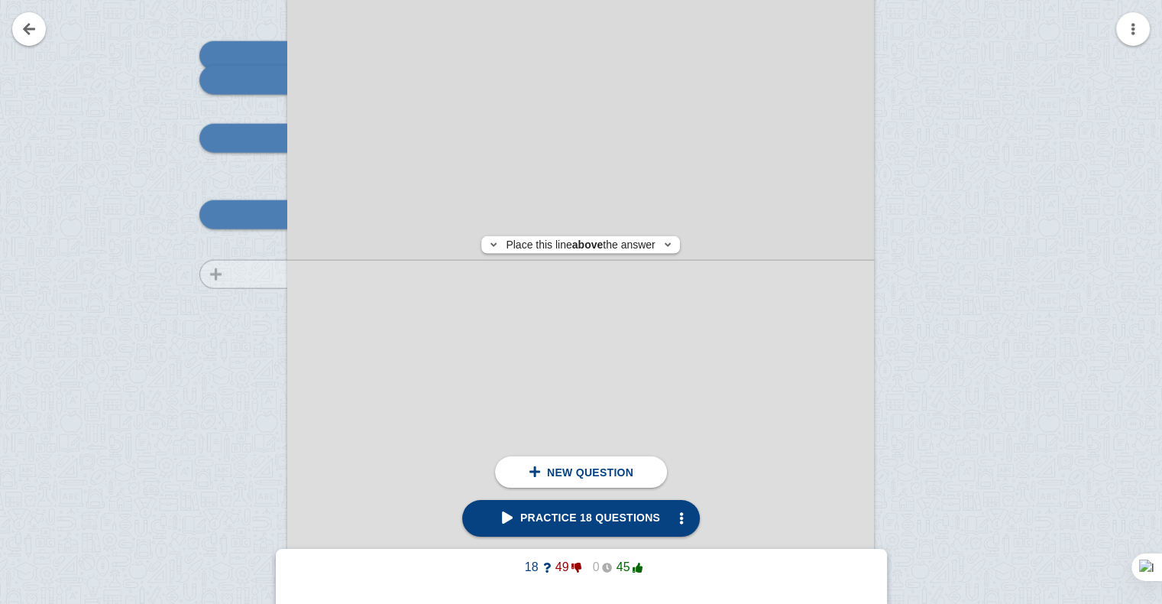
click at [257, 274] on div at bounding box center [236, 232] width 102 height 830
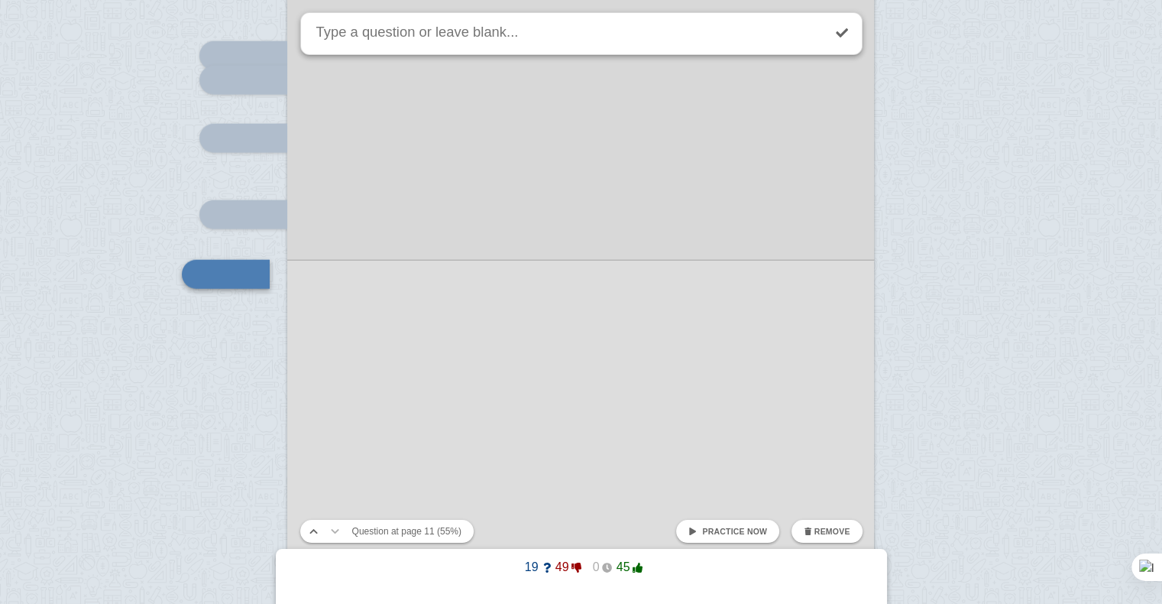
scroll to position [9430, 0]
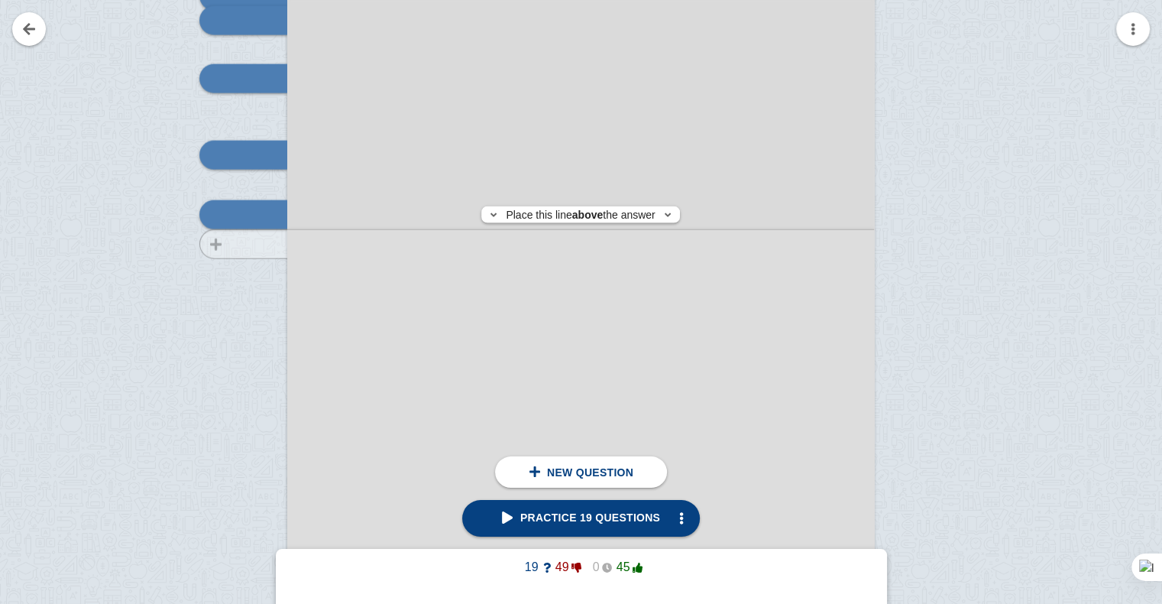
click at [255, 244] on div at bounding box center [236, 172] width 102 height 830
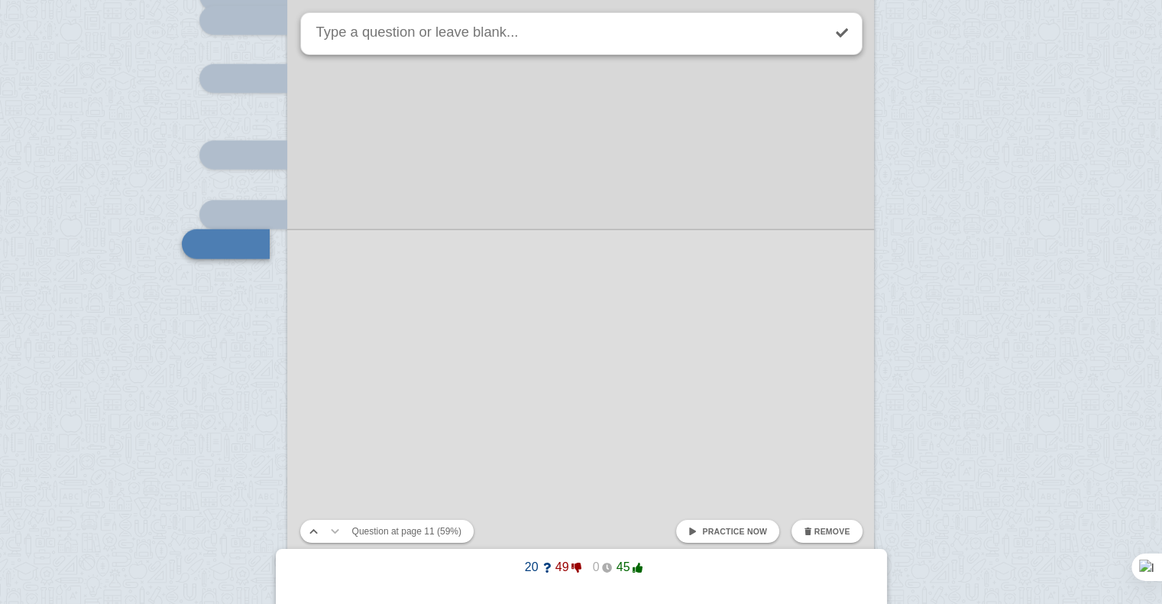
scroll to position [9460, 0]
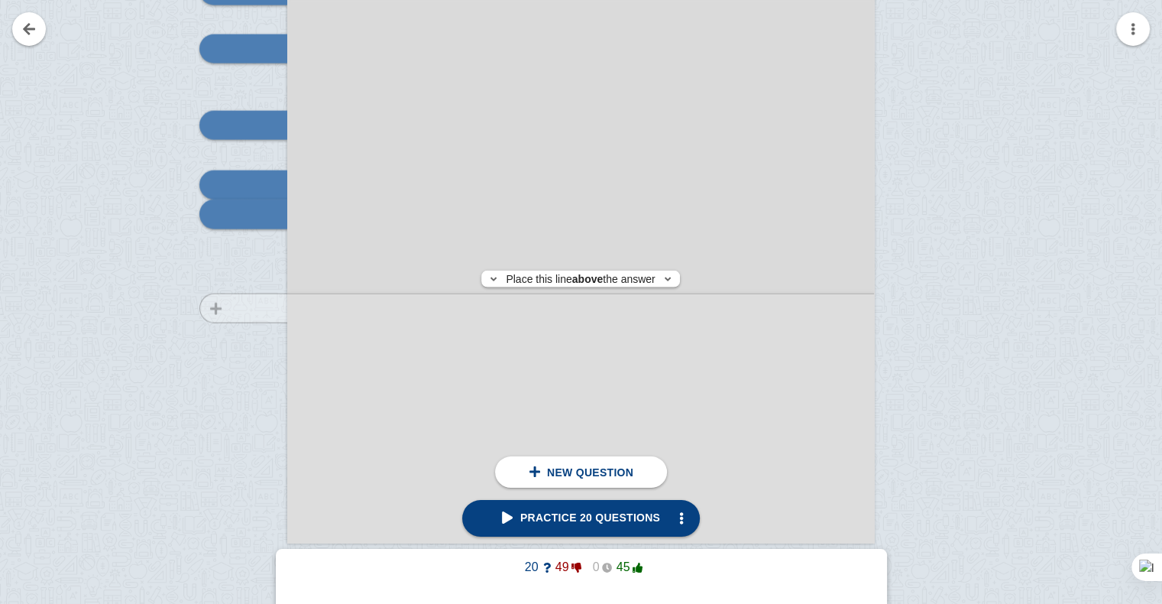
click at [255, 308] on div at bounding box center [236, 142] width 102 height 830
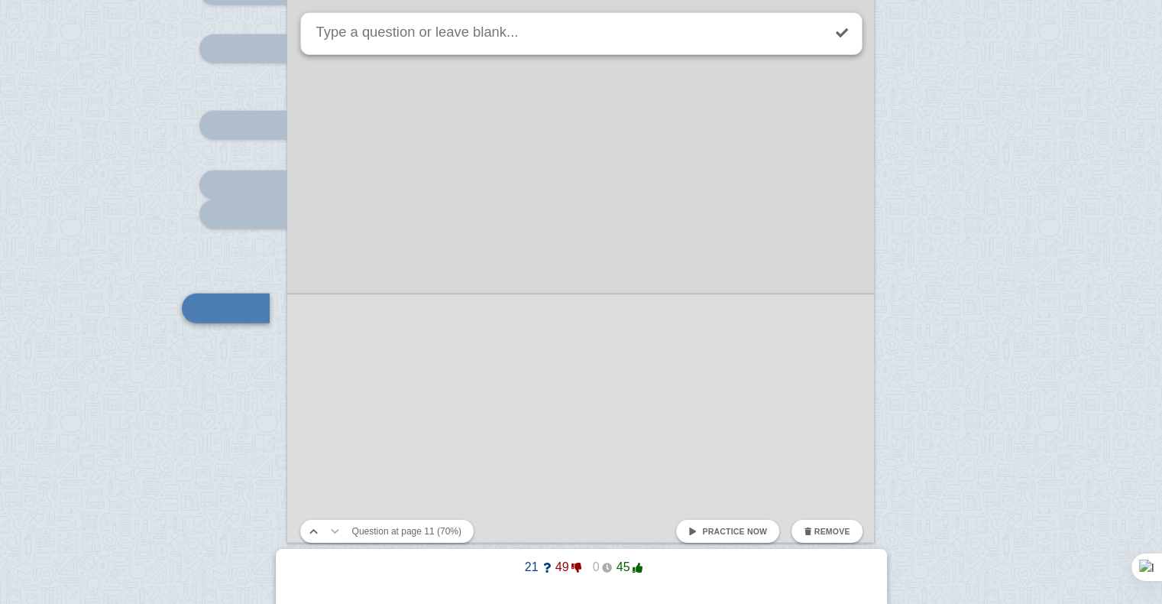
scroll to position [9554, 0]
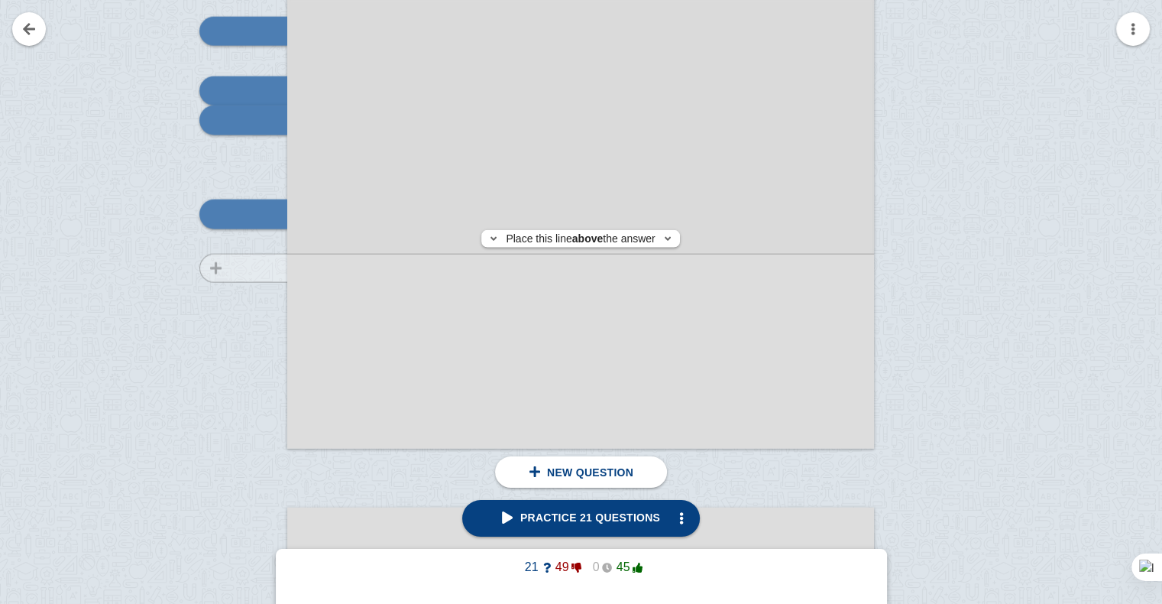
click at [269, 268] on div at bounding box center [236, 48] width 102 height 830
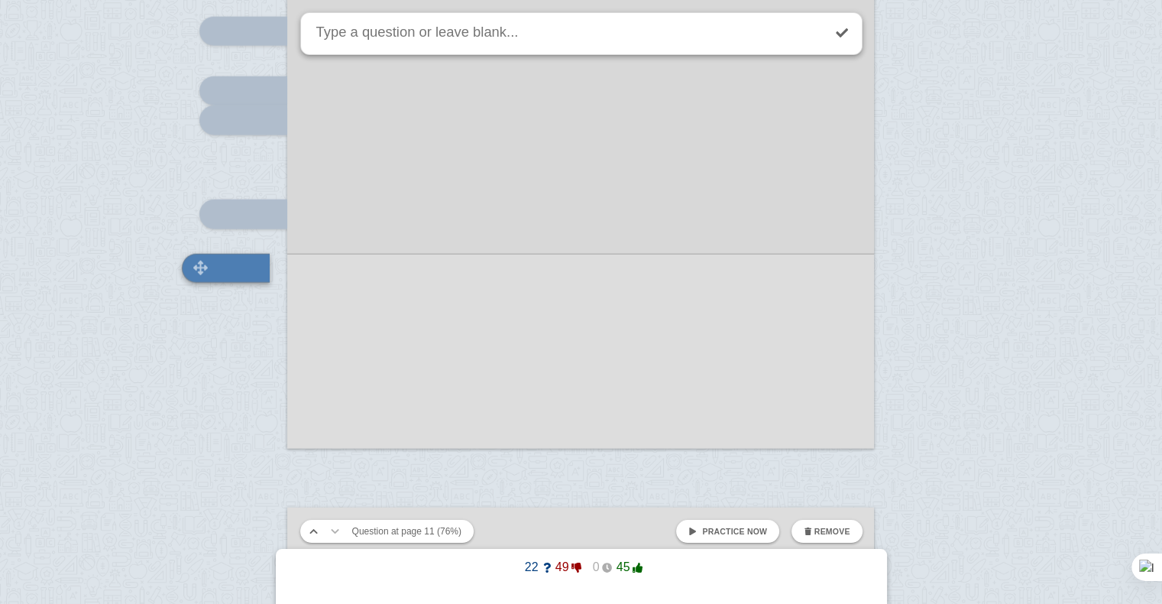
scroll to position [9607, 0]
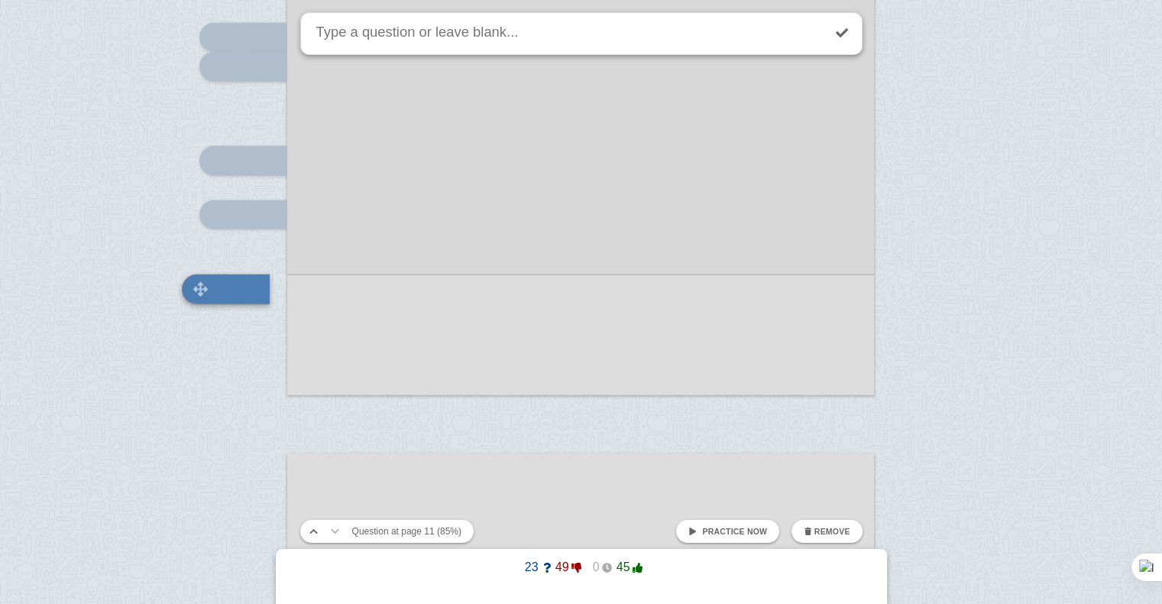
scroll to position [9682, 0]
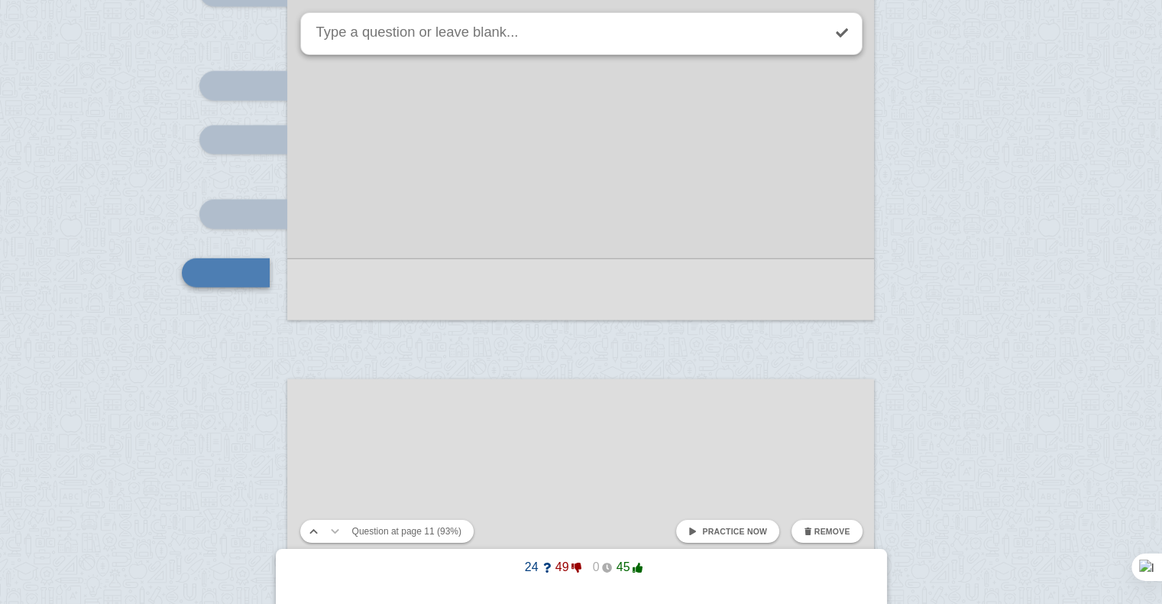
scroll to position [9740, 0]
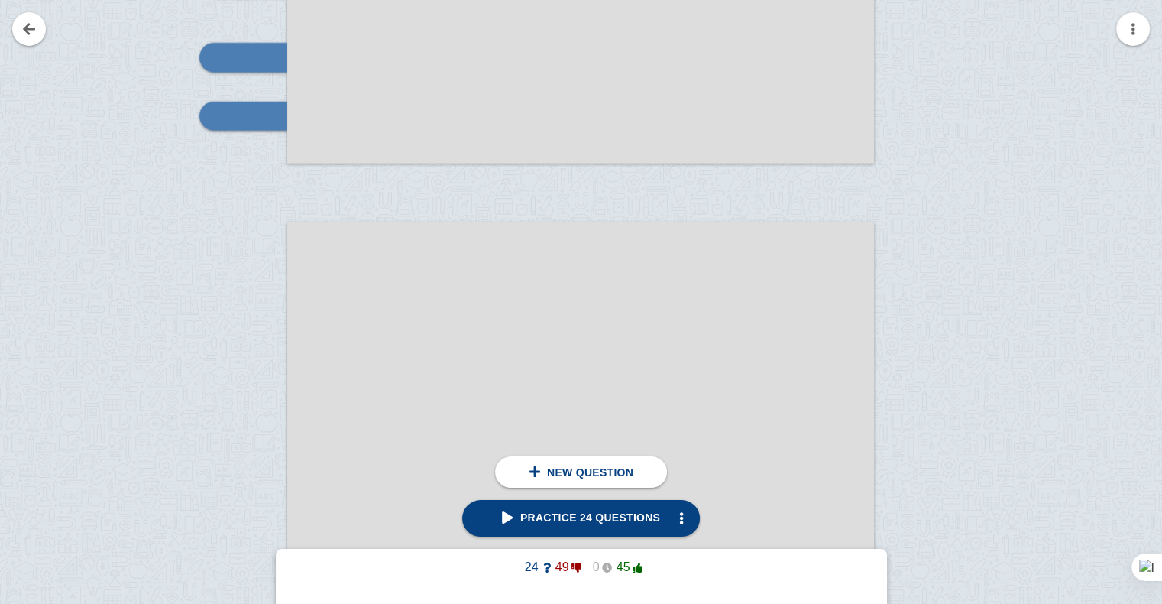
scroll to position [9838, 0]
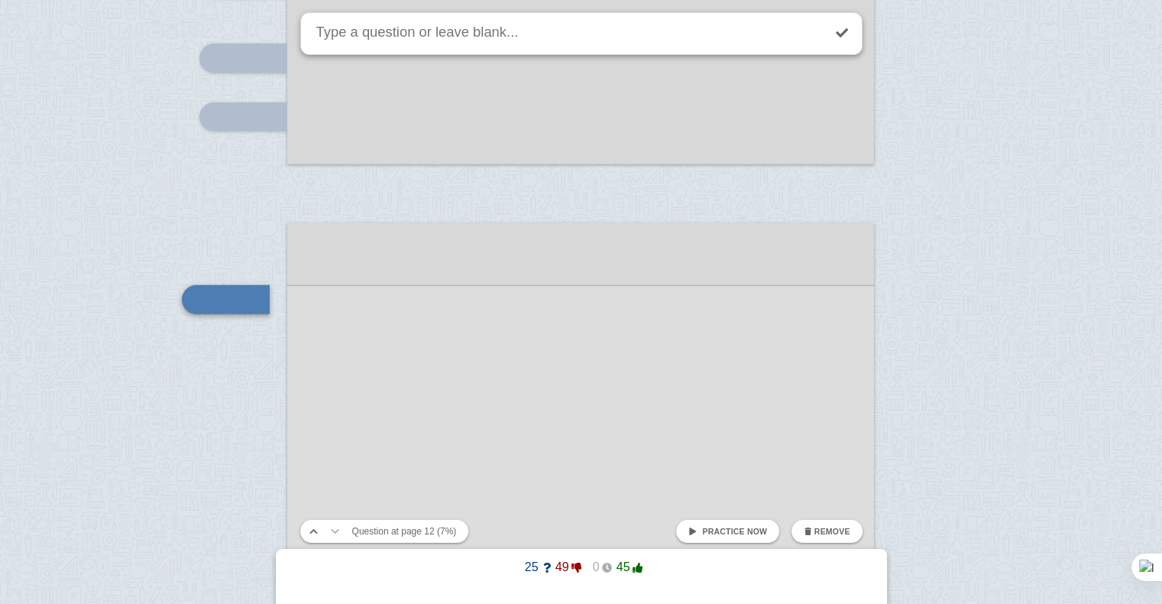
scroll to position [9923, 0]
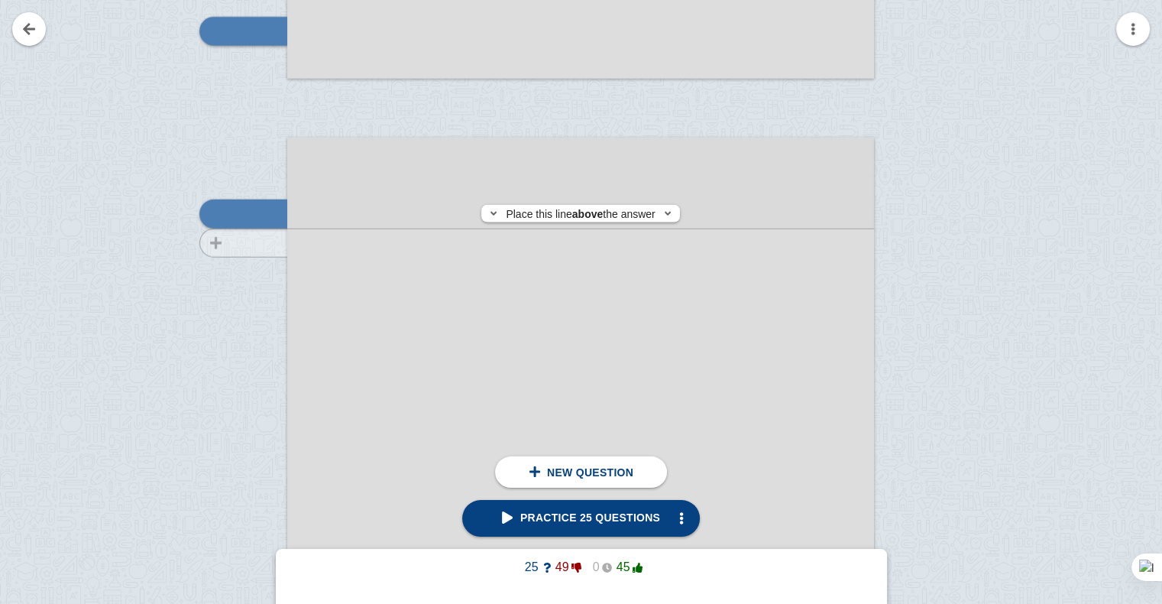
click at [272, 243] on div at bounding box center [236, 567] width 102 height 830
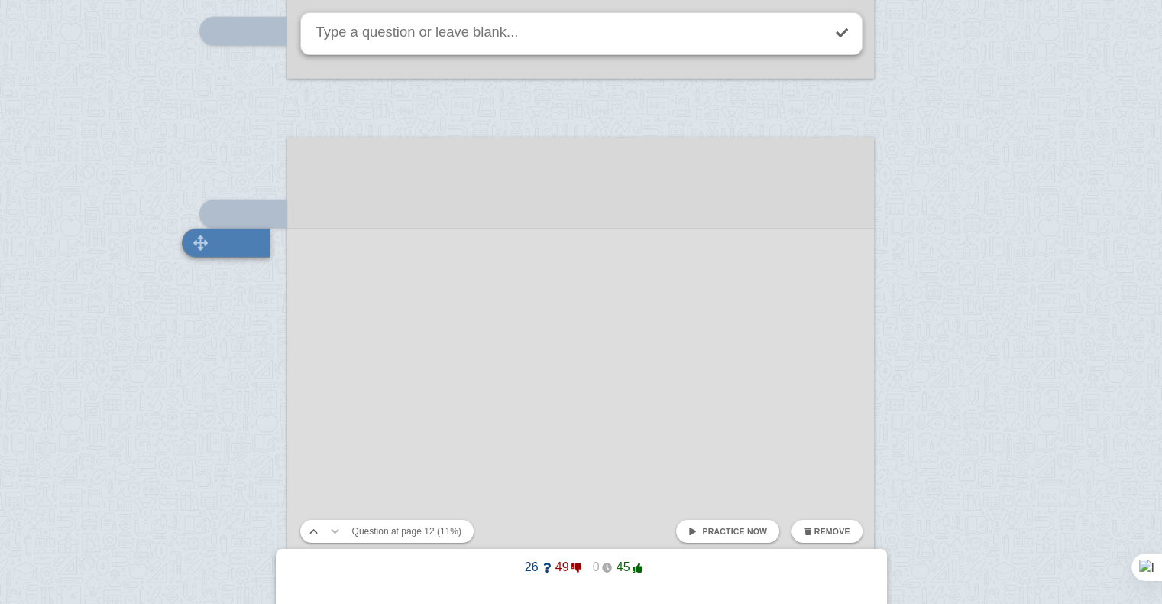
scroll to position [9952, 0]
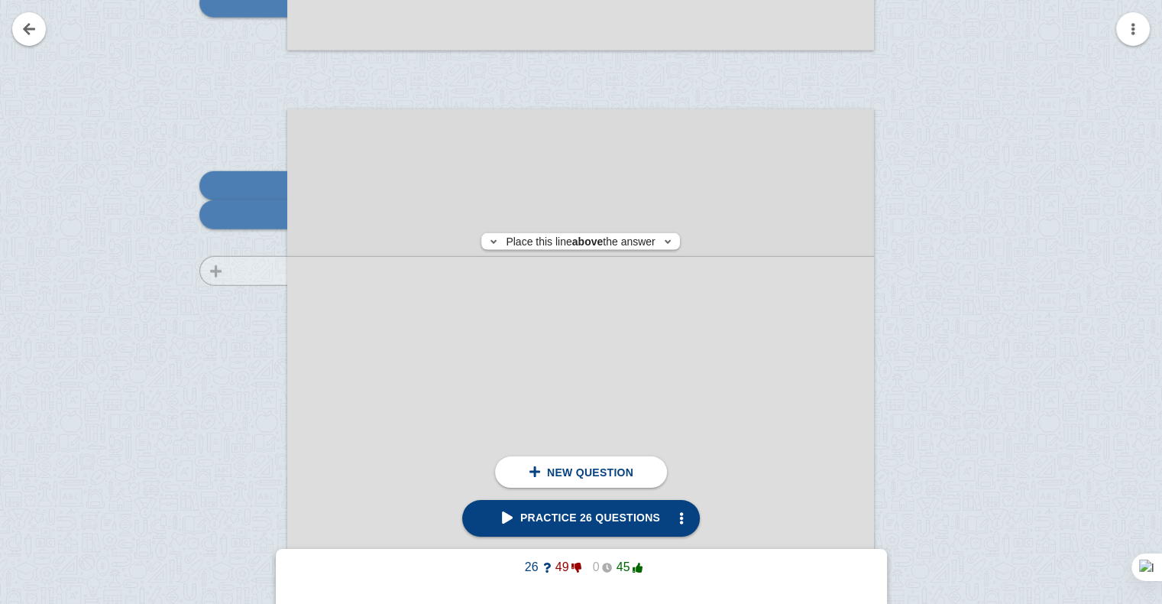
click at [271, 271] on div at bounding box center [236, 539] width 102 height 830
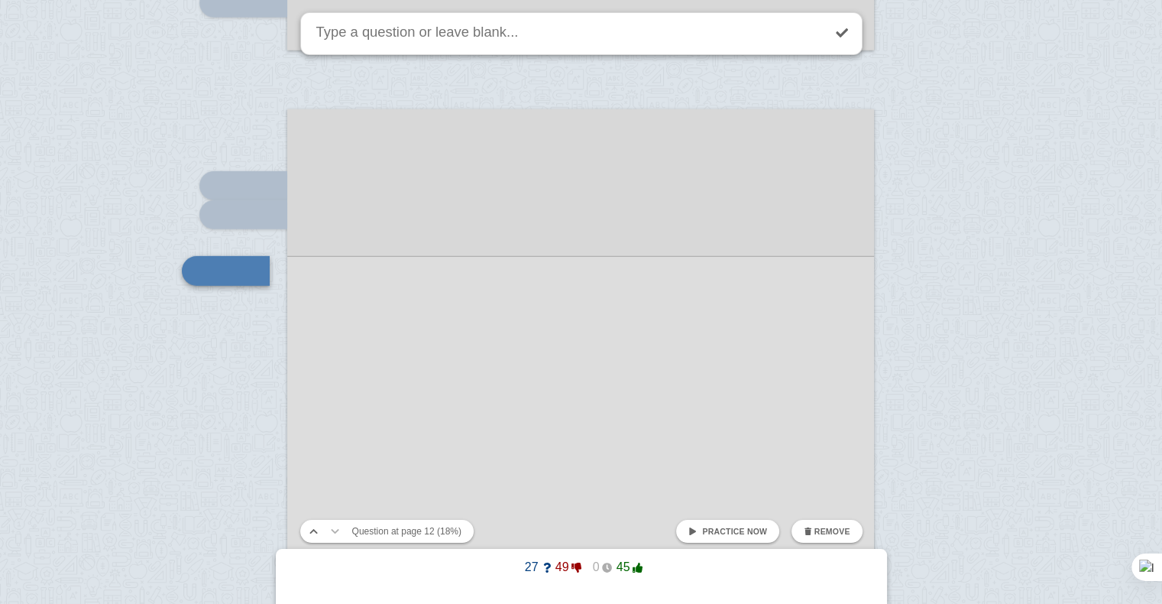
scroll to position [10008, 0]
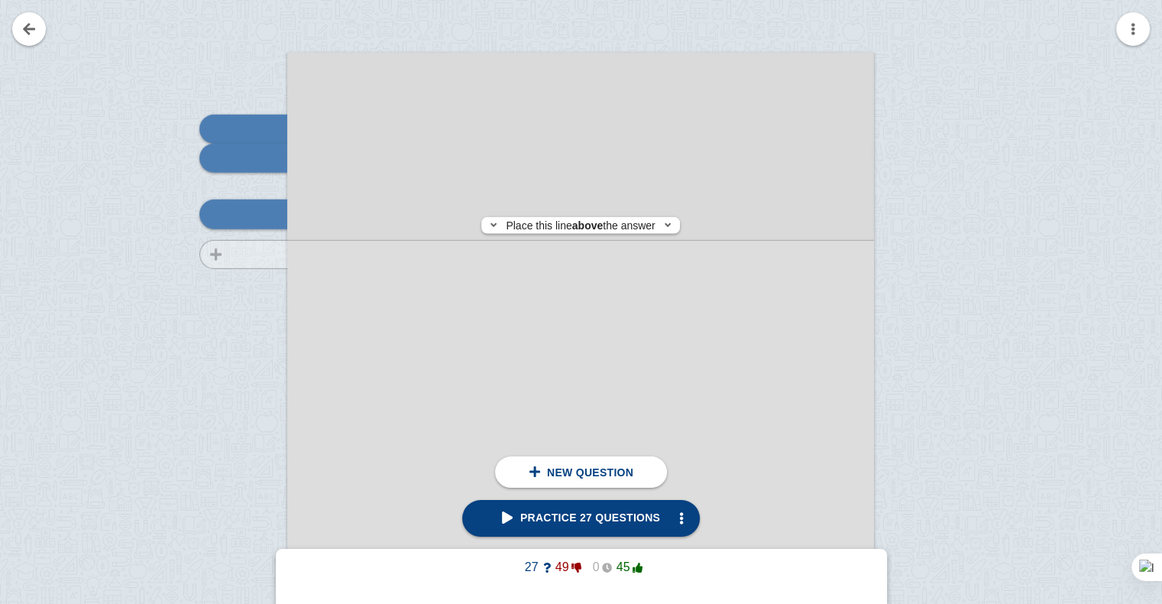
click at [270, 255] on div at bounding box center [236, 482] width 102 height 830
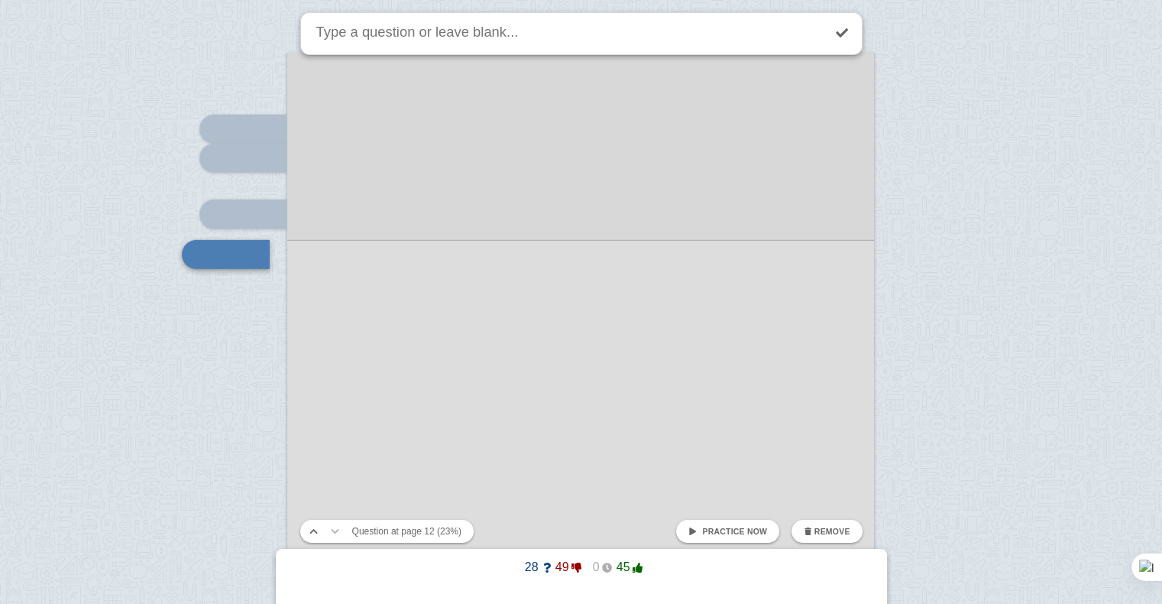
scroll to position [10049, 0]
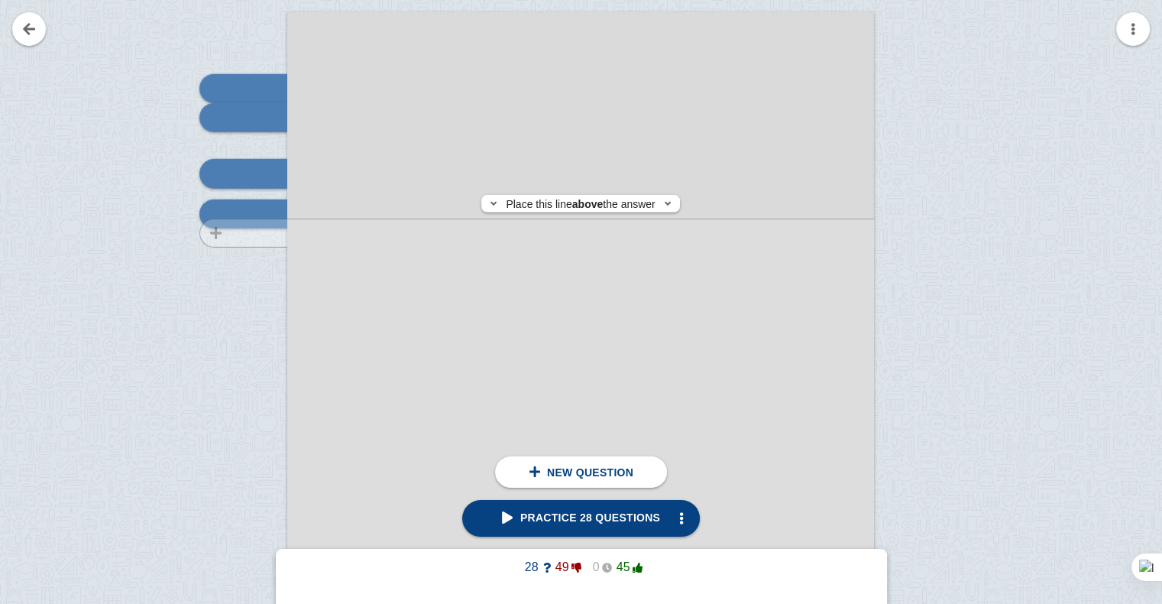
click at [270, 233] on div at bounding box center [236, 442] width 102 height 830
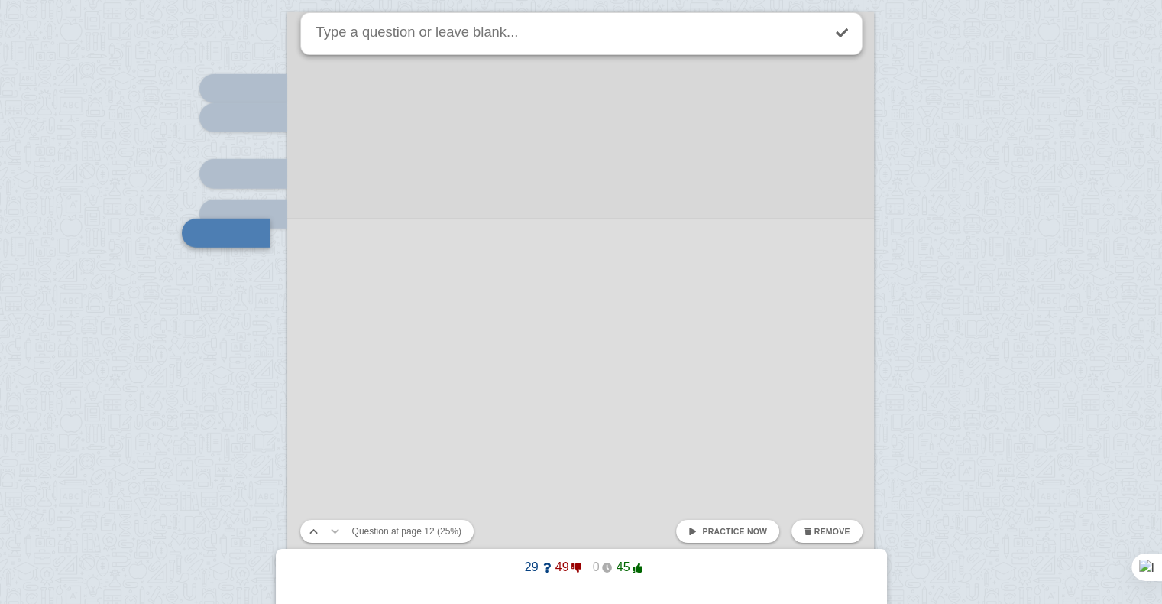
scroll to position [10067, 0]
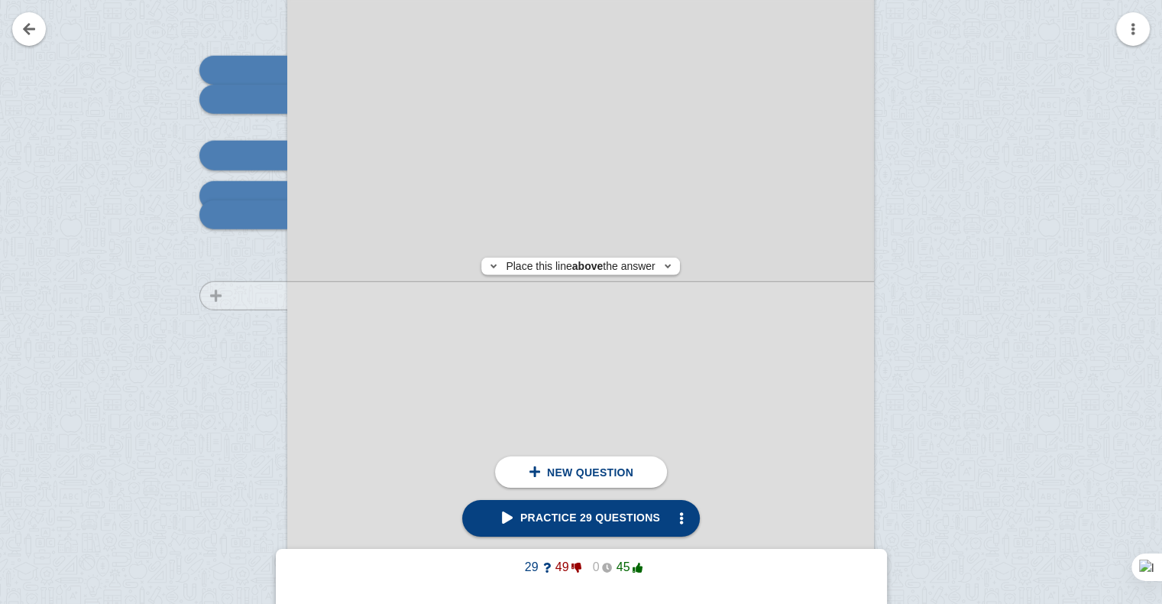
click at [269, 295] on div at bounding box center [236, 423] width 102 height 830
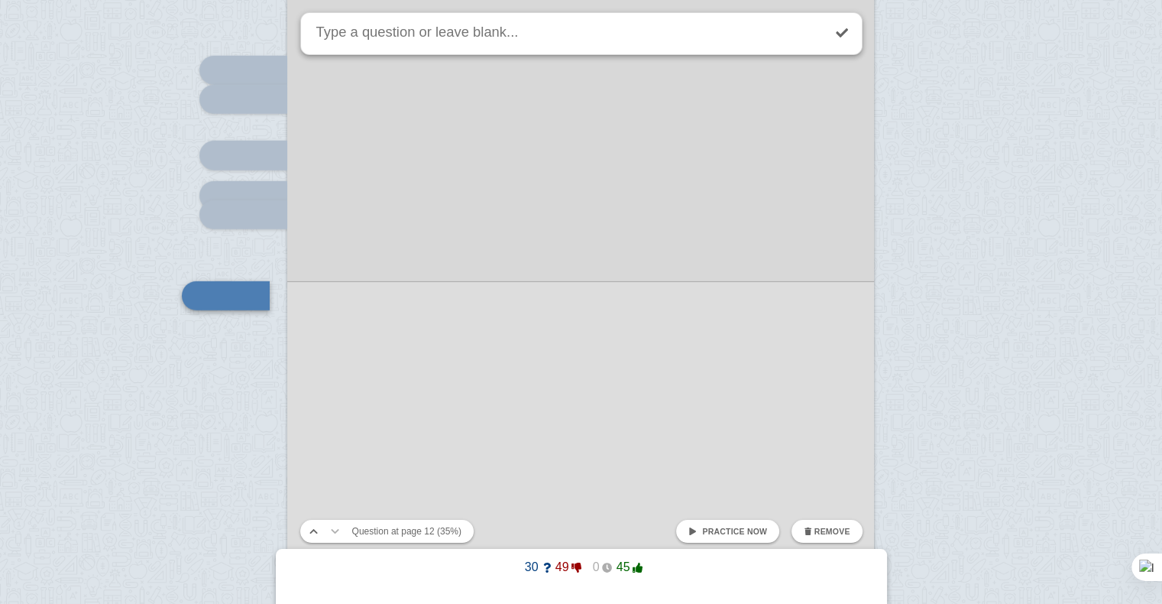
scroll to position [10148, 0]
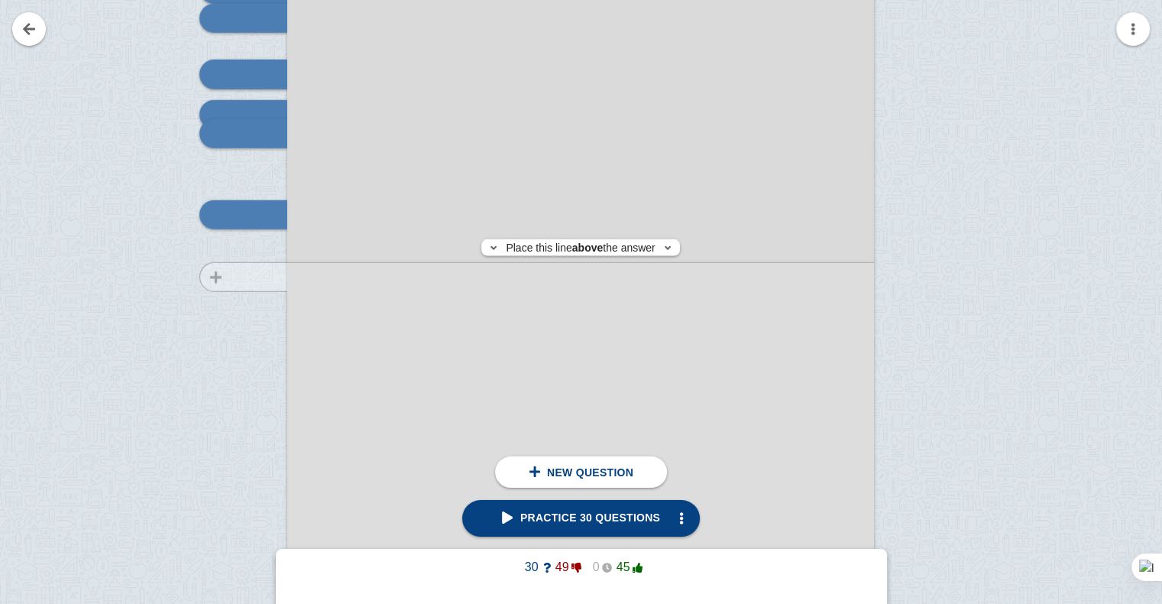
click at [258, 277] on div at bounding box center [236, 342] width 102 height 830
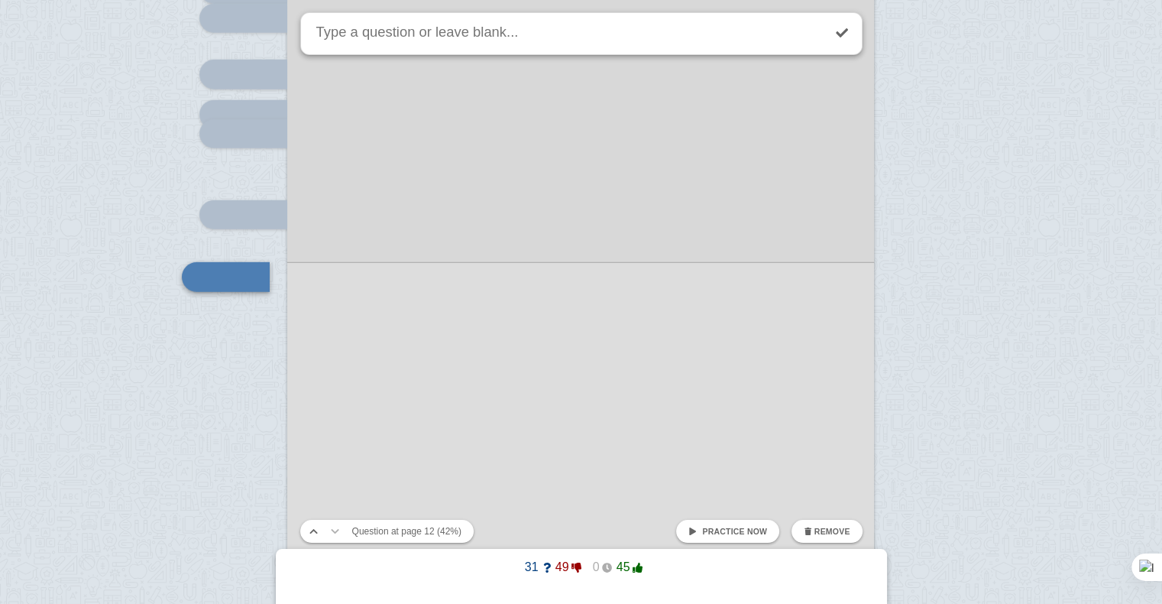
scroll to position [10211, 0]
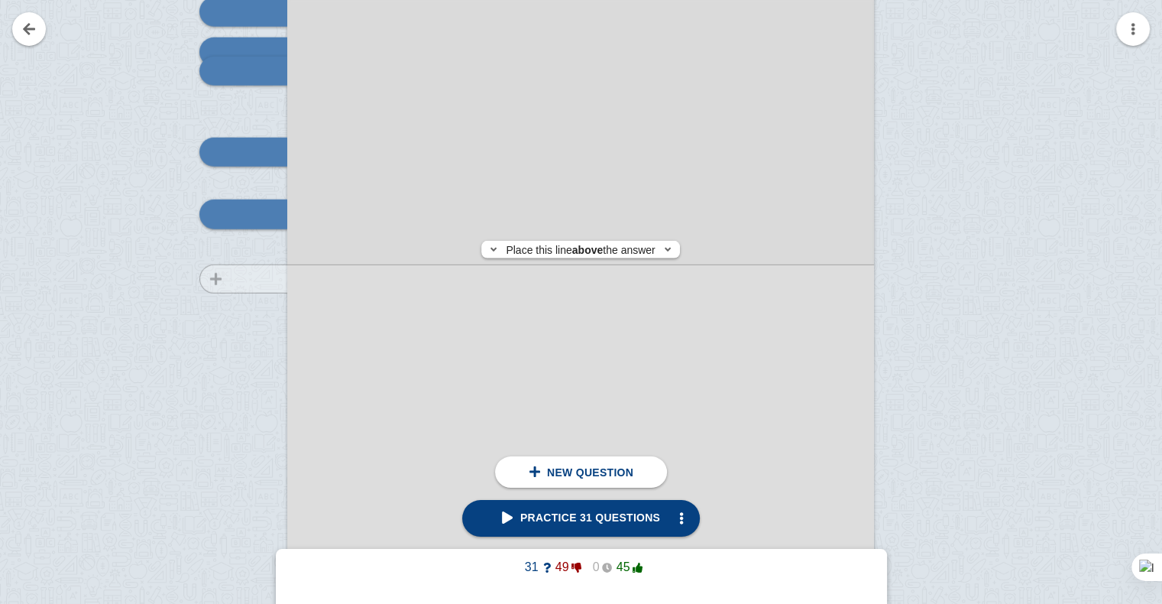
click at [257, 279] on div at bounding box center [236, 280] width 102 height 830
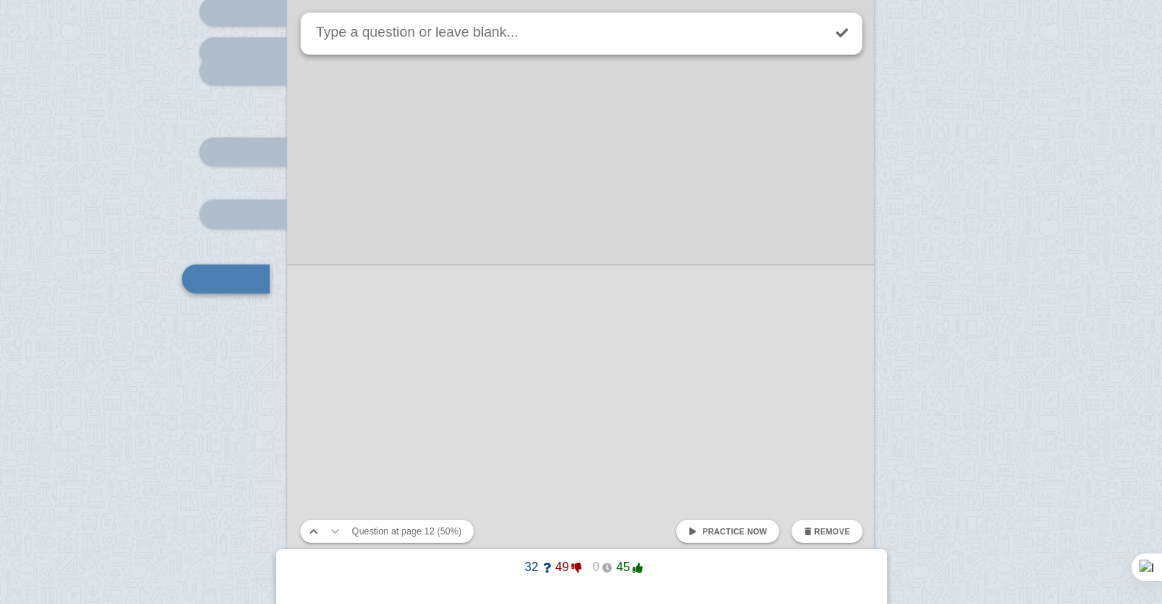
scroll to position [10275, 0]
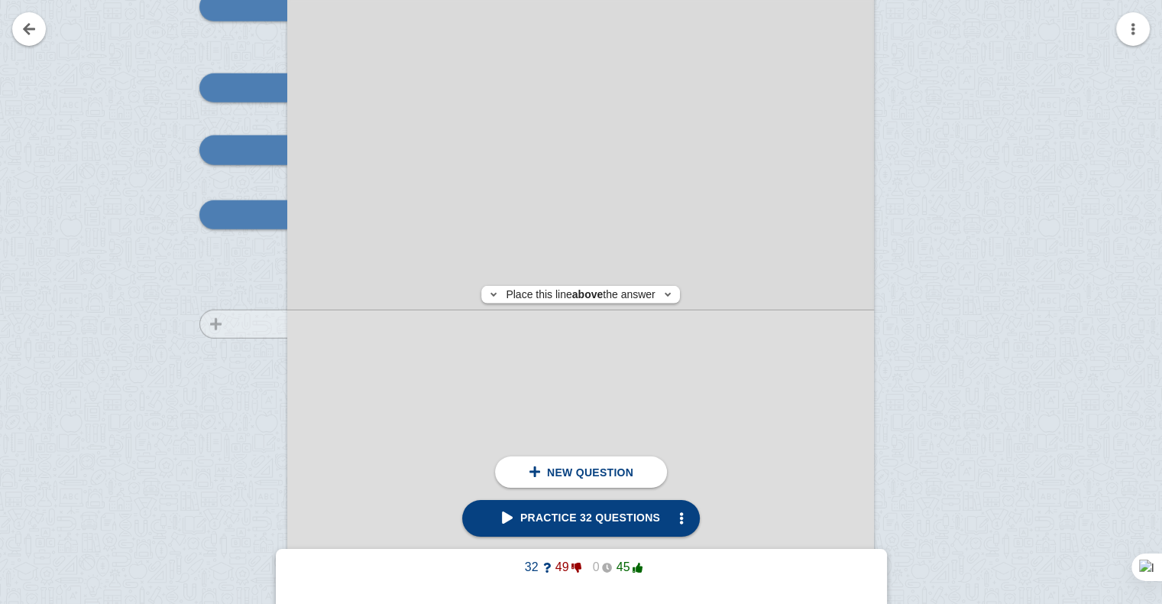
click at [247, 323] on div at bounding box center [236, 216] width 102 height 830
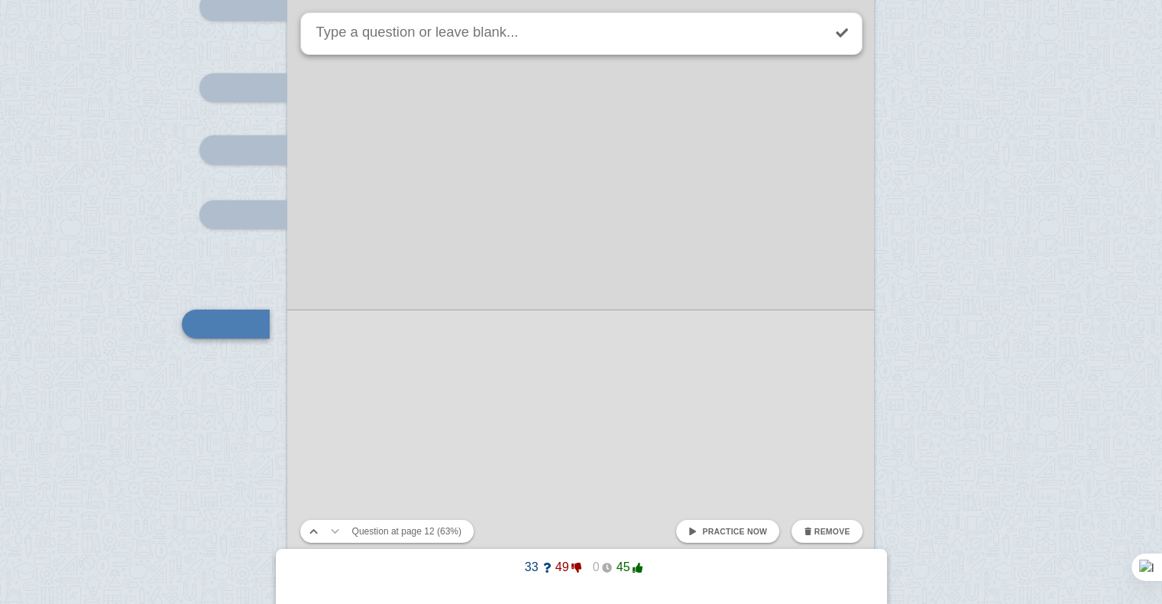
scroll to position [10385, 0]
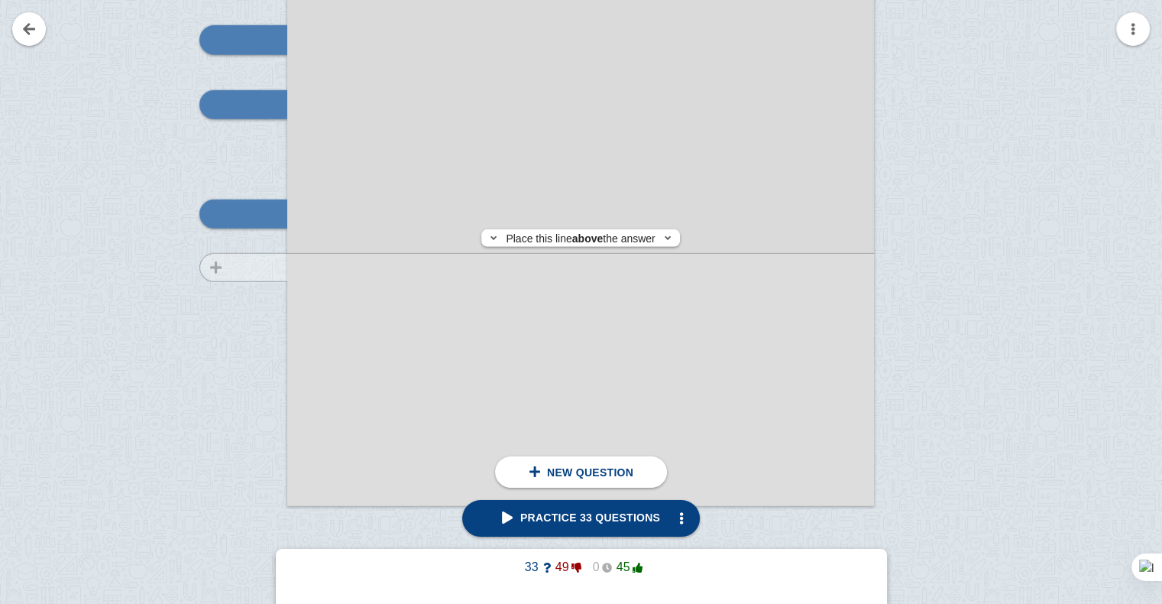
click at [258, 268] on div at bounding box center [236, 105] width 102 height 830
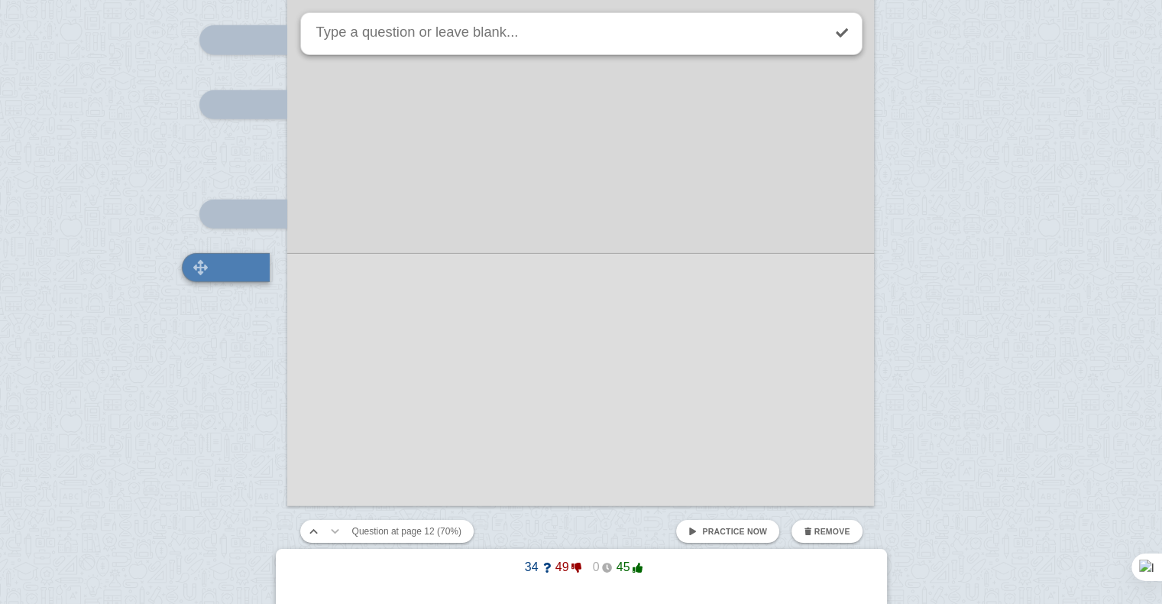
scroll to position [10438, 0]
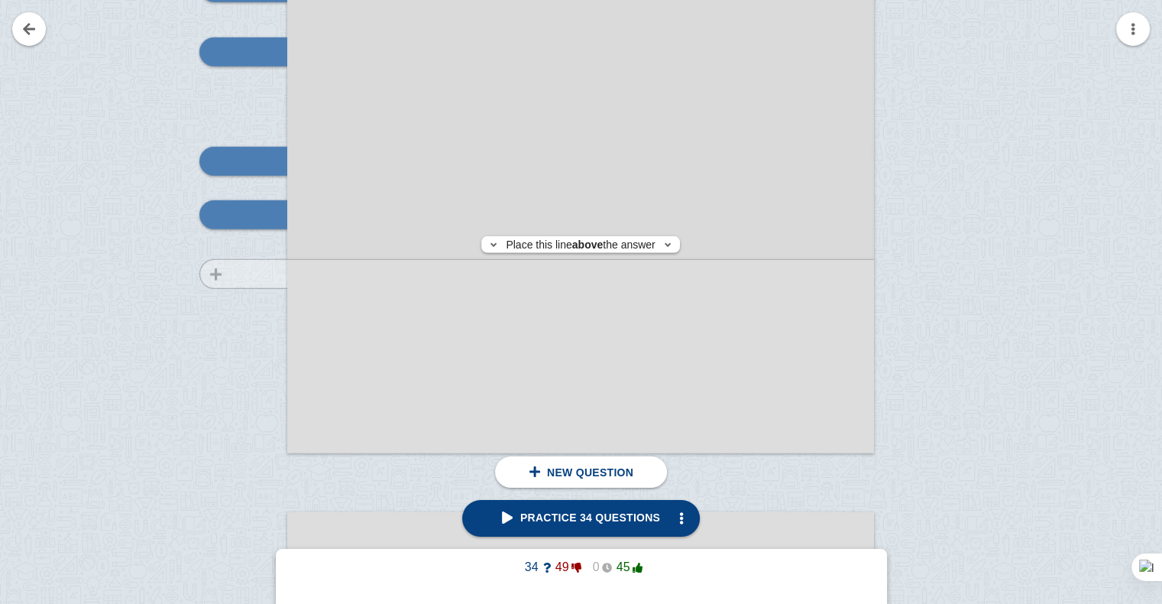
click at [264, 274] on div at bounding box center [236, 53] width 102 height 830
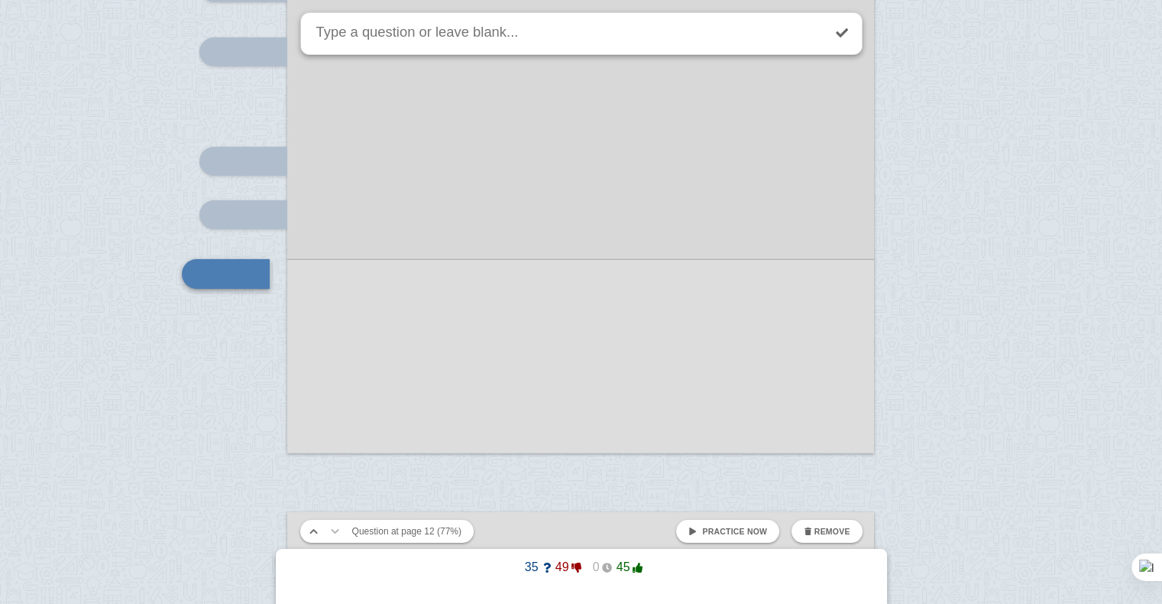
scroll to position [10497, 0]
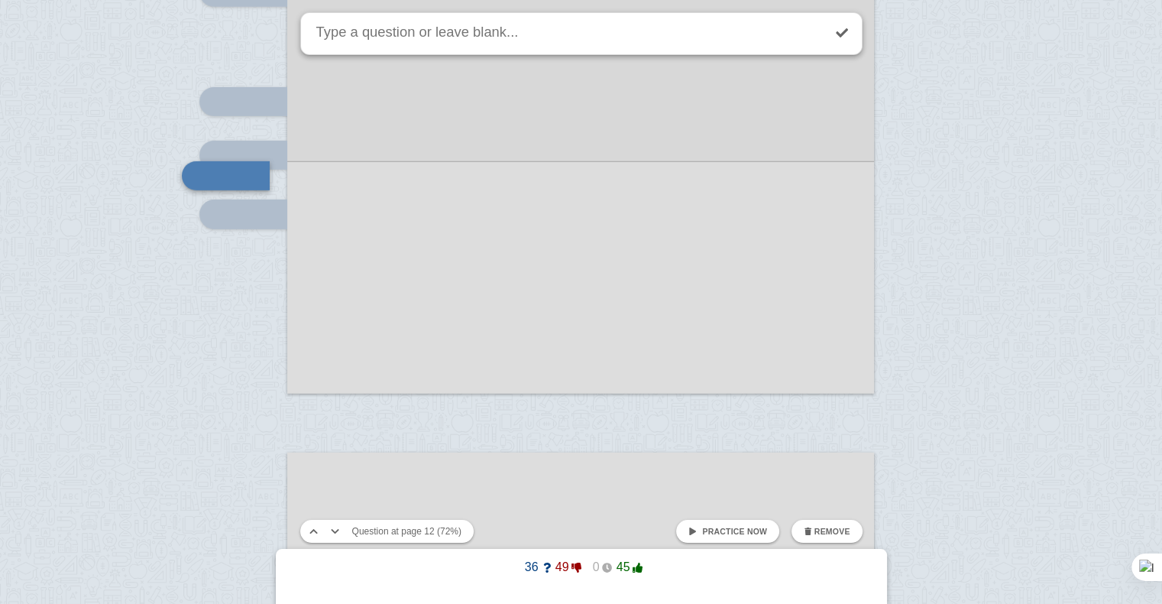
scroll to position [10458, 0]
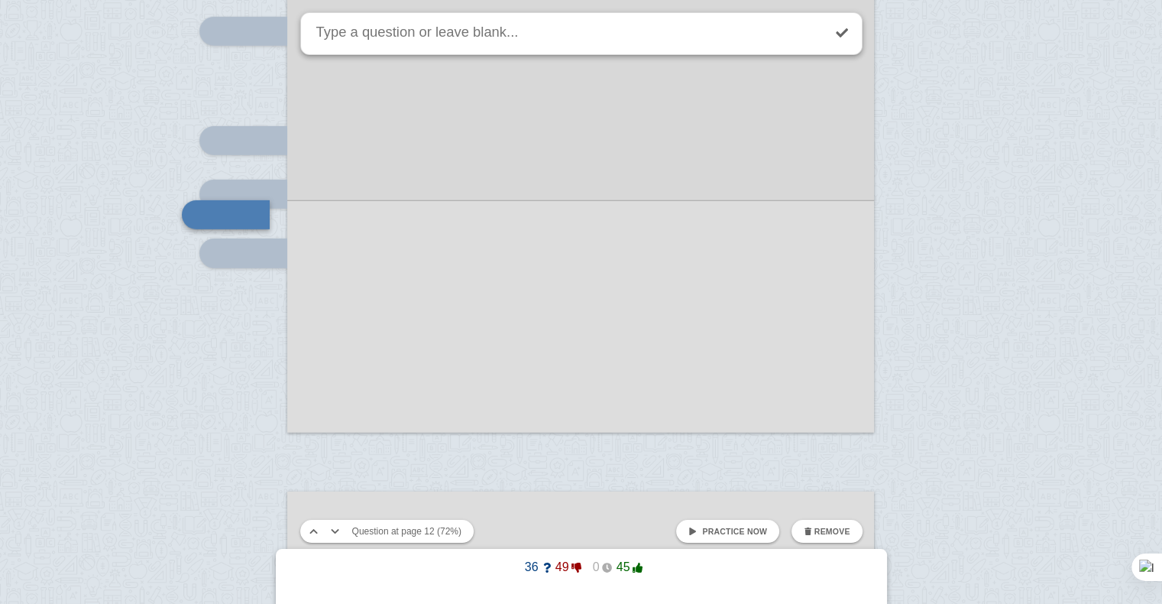
click at [301, 307] on div at bounding box center [580, 18] width 587 height 830
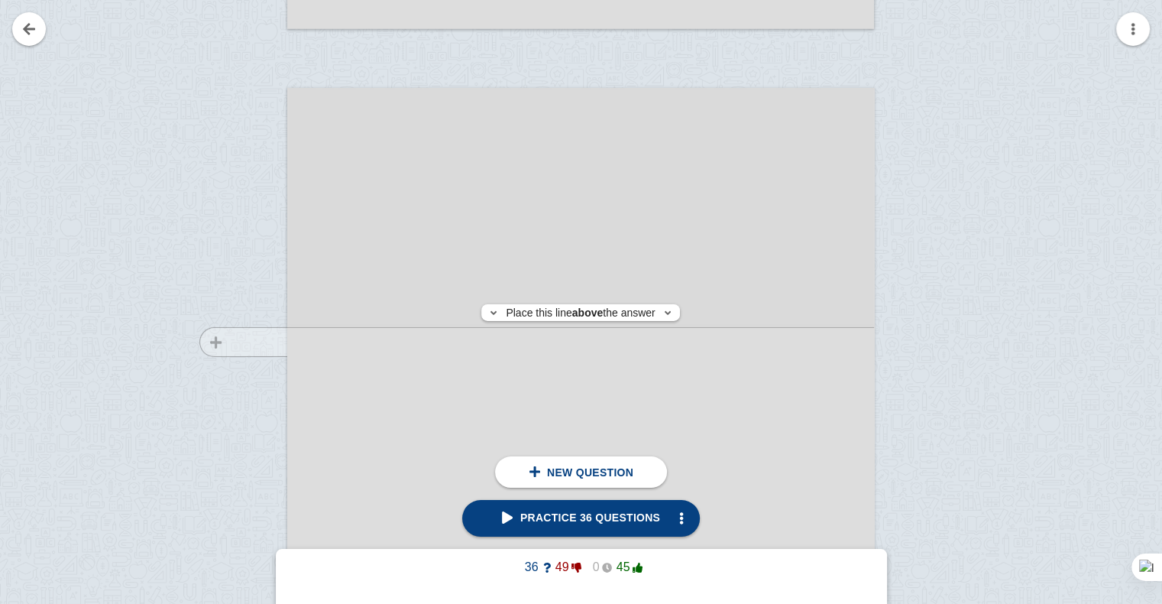
scroll to position [10863, 0]
click at [239, 272] on div at bounding box center [236, 517] width 102 height 830
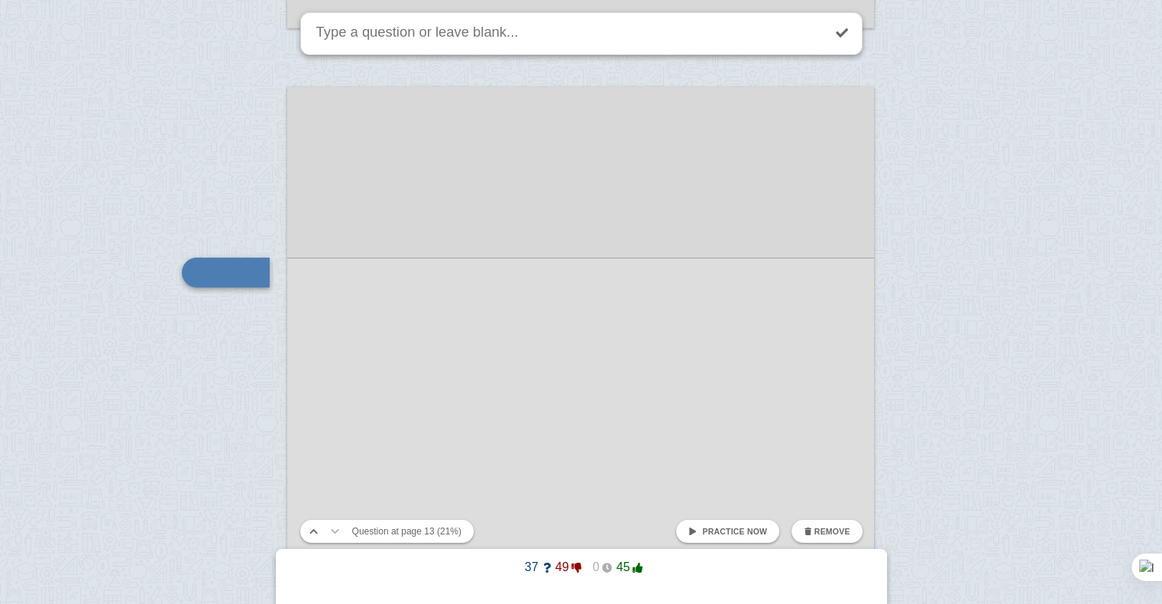
scroll to position [10921, 0]
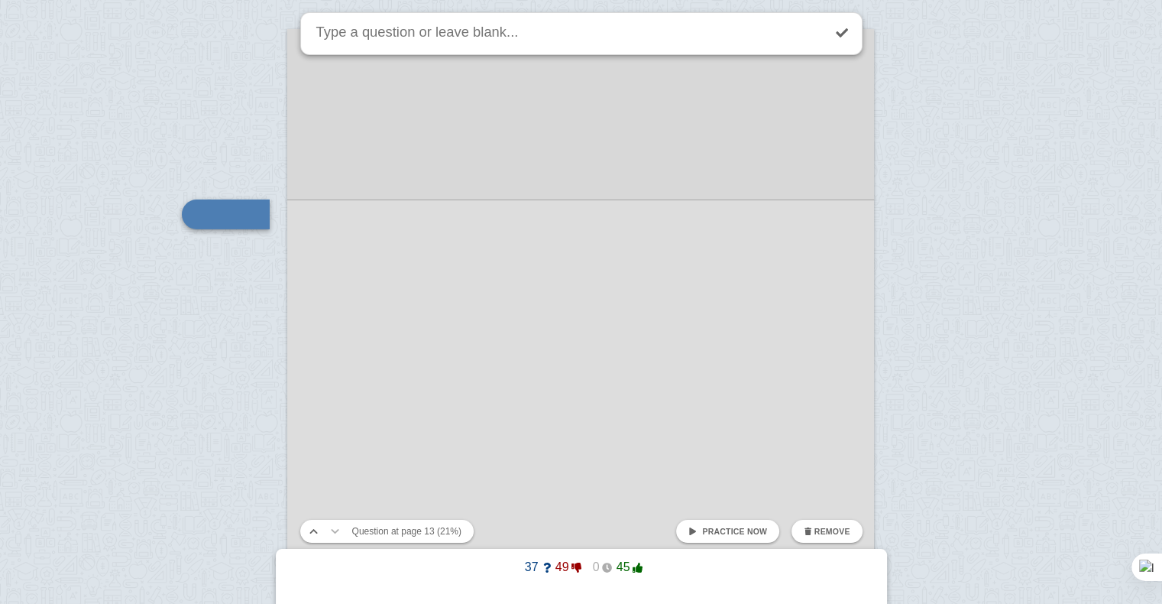
click at [239, 272] on div at bounding box center [581, 473] width 1162 height 22789
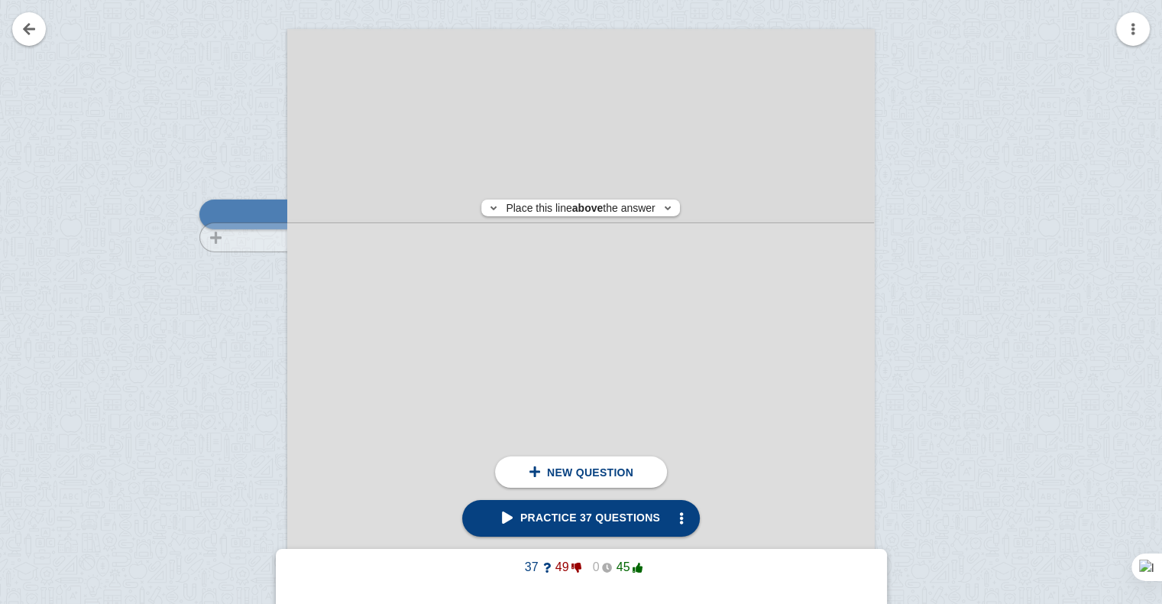
click at [262, 237] on div at bounding box center [236, 459] width 102 height 830
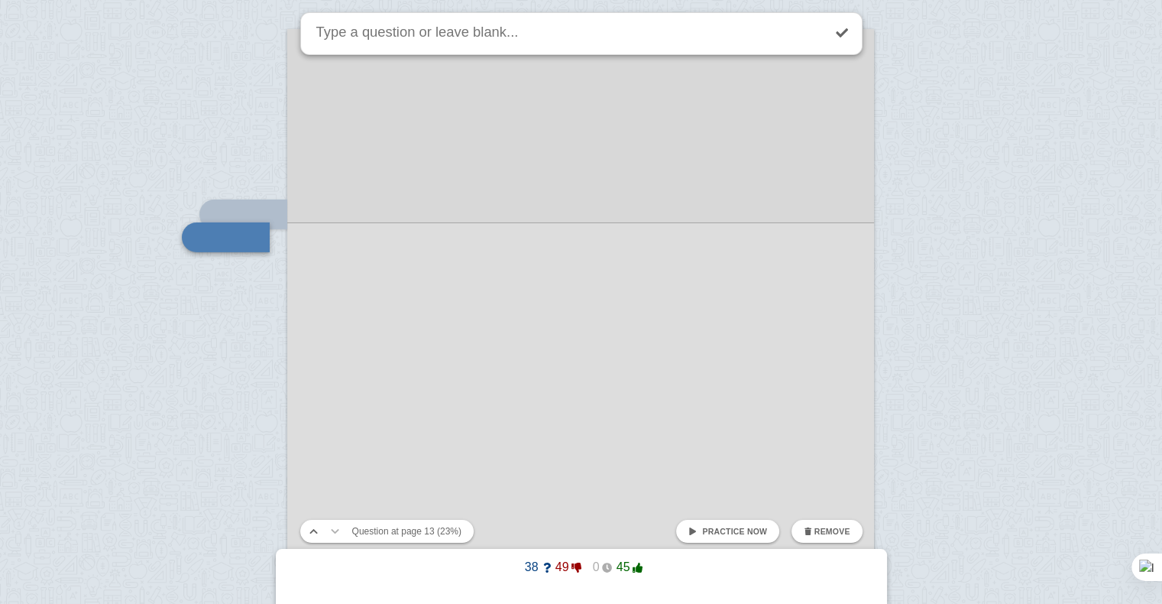
scroll to position [10944, 0]
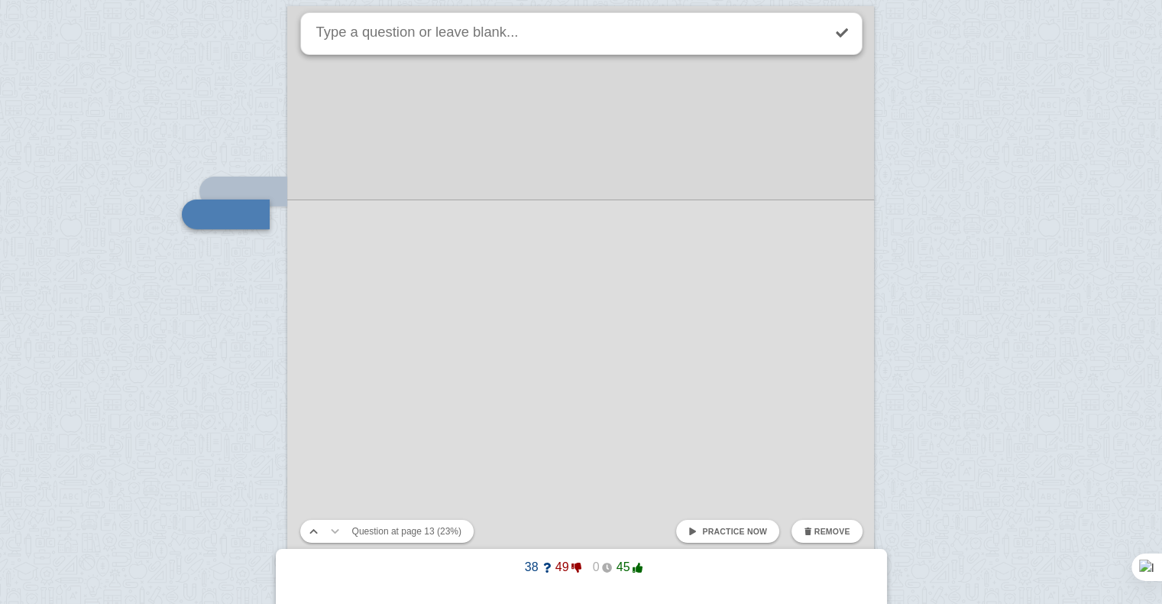
click at [258, 349] on div at bounding box center [581, 450] width 1162 height 22789
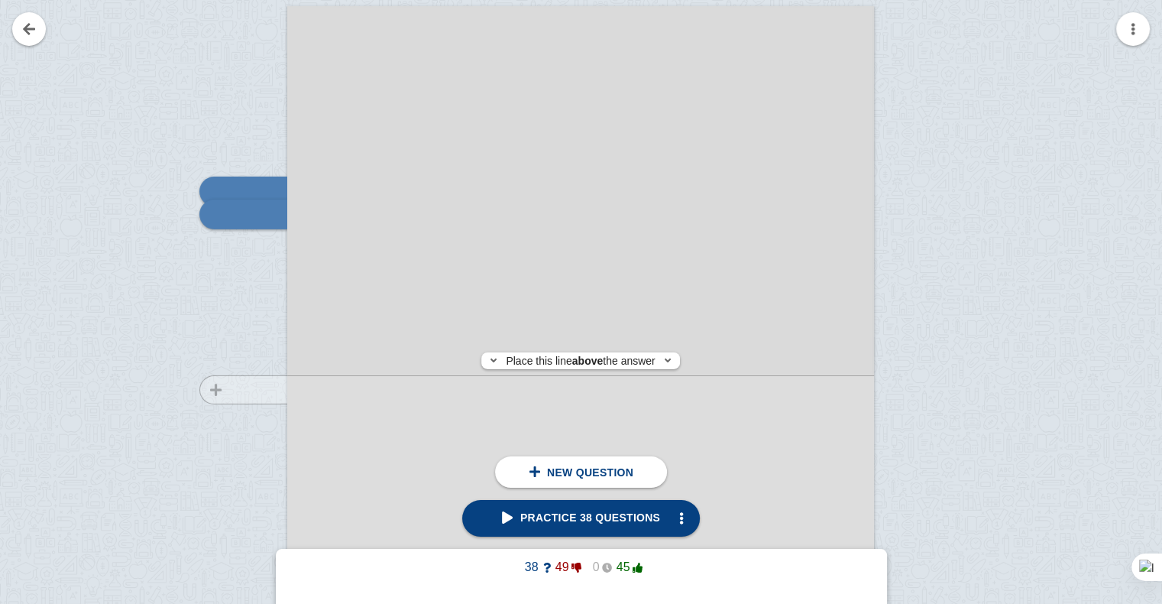
click at [254, 390] on div at bounding box center [236, 436] width 102 height 830
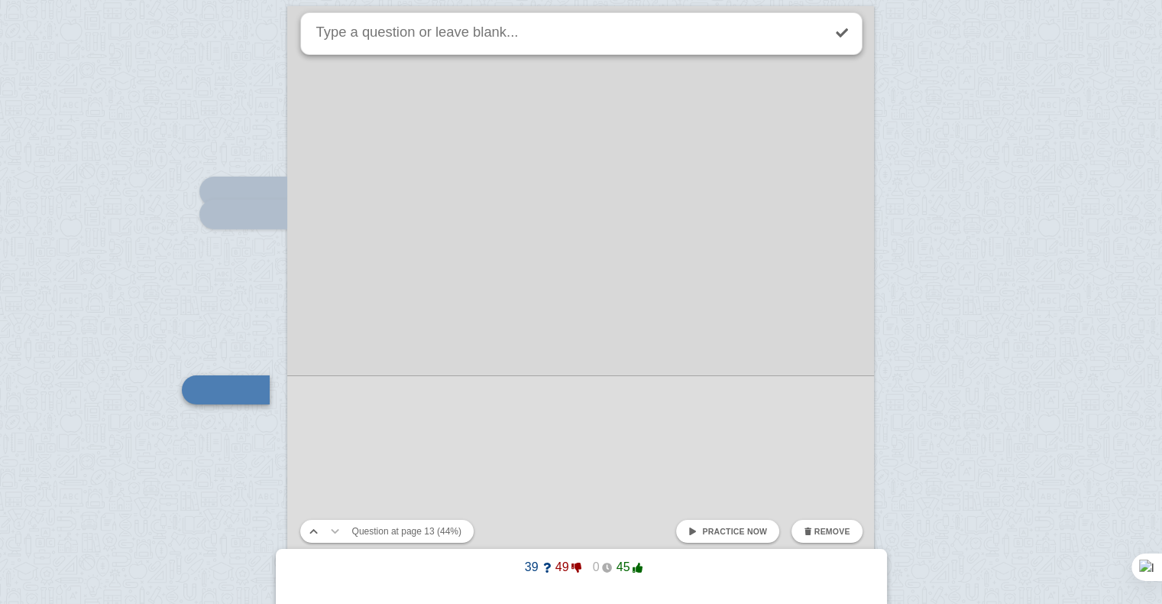
scroll to position [11119, 0]
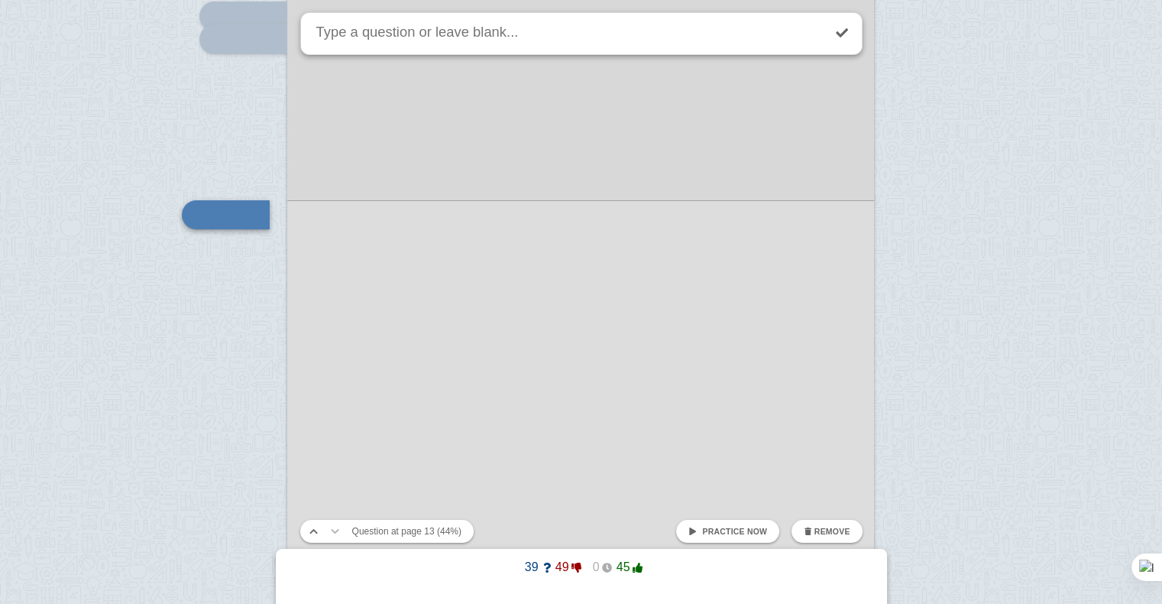
click at [254, 390] on div at bounding box center [581, 275] width 1162 height 22789
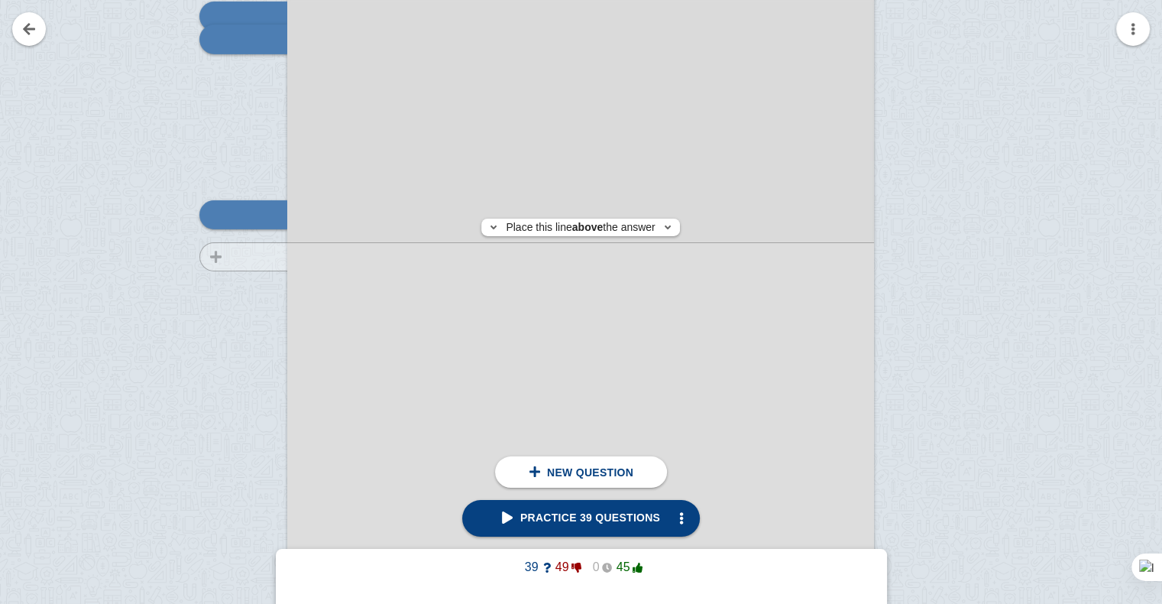
click at [274, 256] on div at bounding box center [236, 261] width 102 height 830
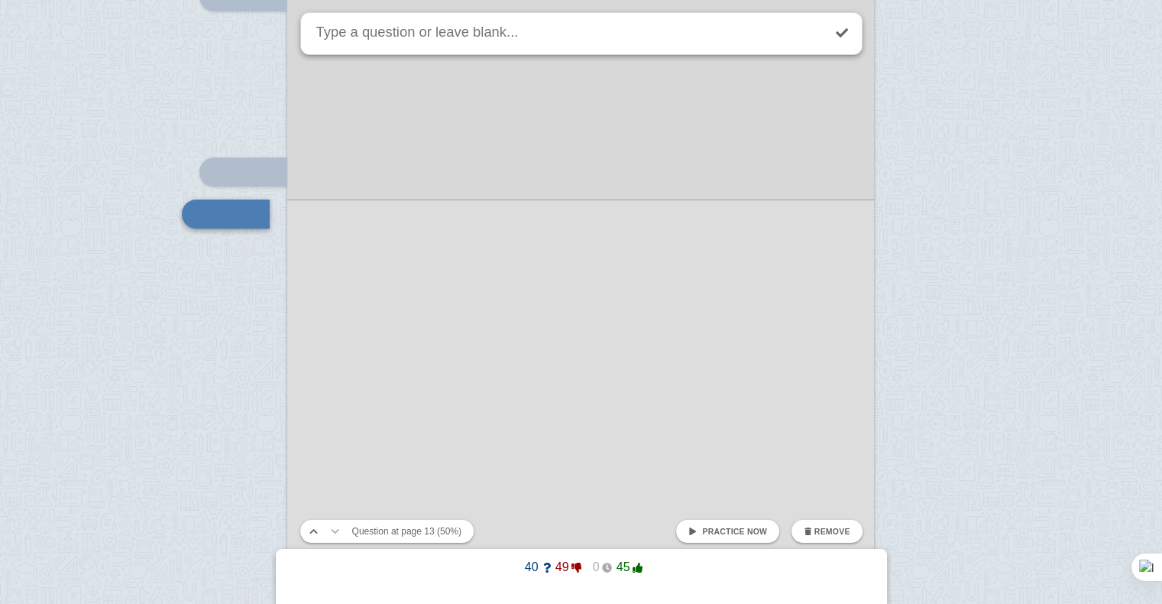
click at [274, 256] on div at bounding box center [581, 232] width 1162 height 22789
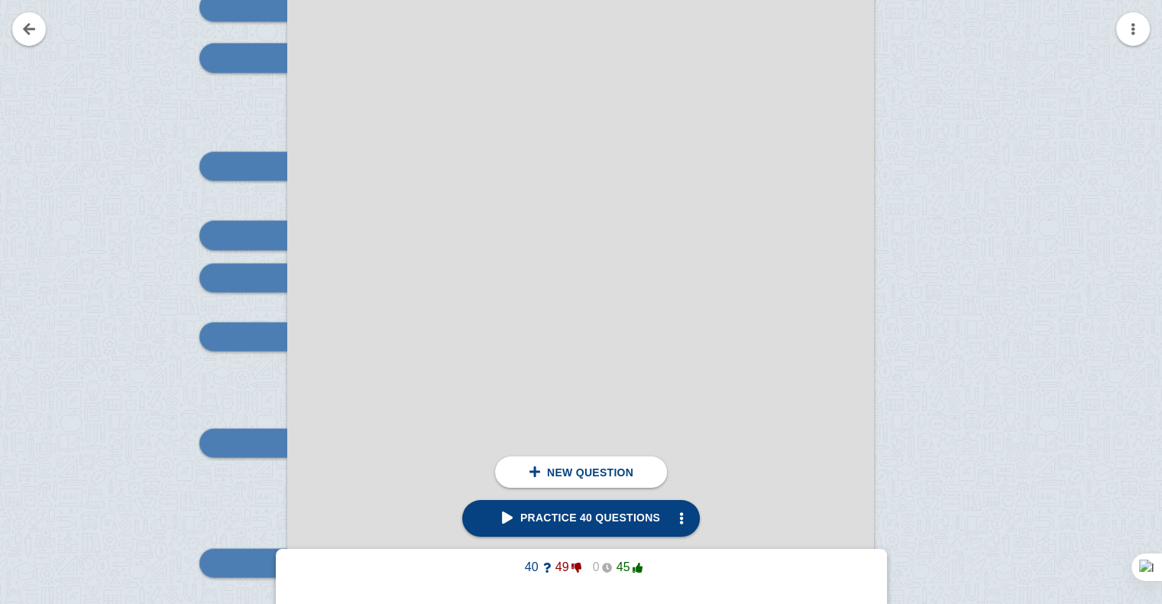
scroll to position [8361, 0]
